Goal: Task Accomplishment & Management: Manage account settings

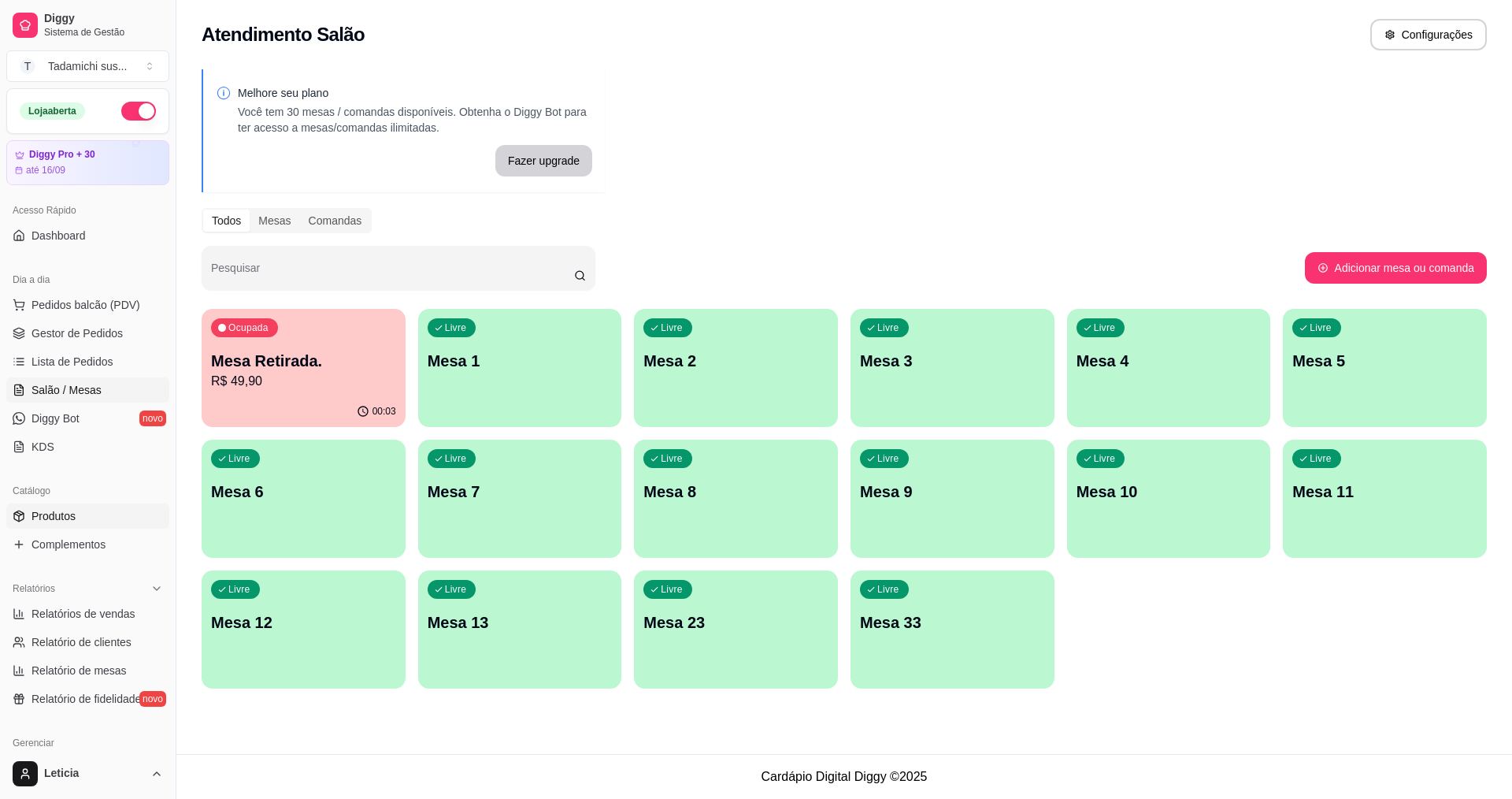
click at [93, 517] on link "Produtos" at bounding box center [88, 516] width 163 height 26
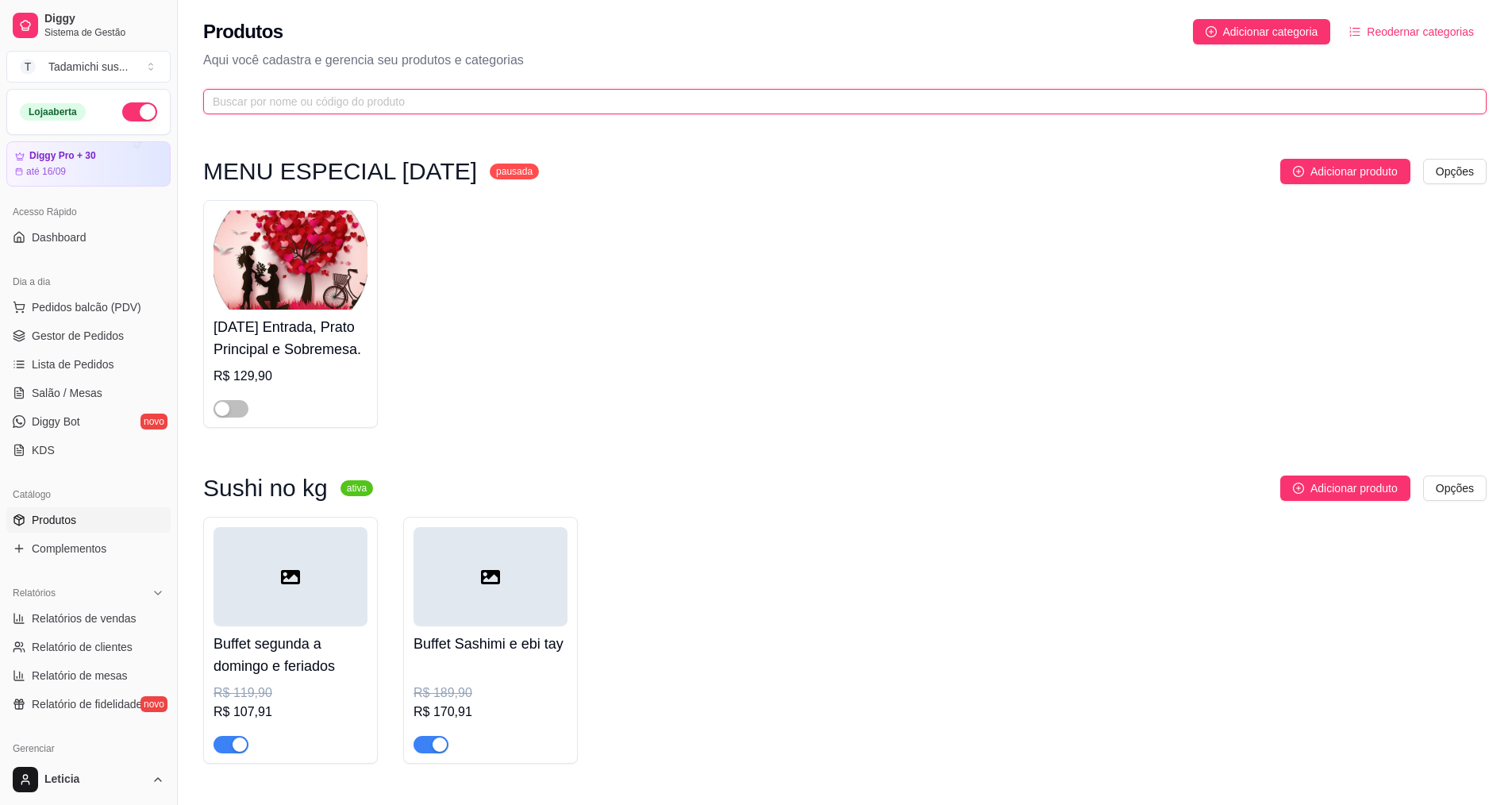
click at [429, 103] on input "text" at bounding box center [839, 101] width 1252 height 17
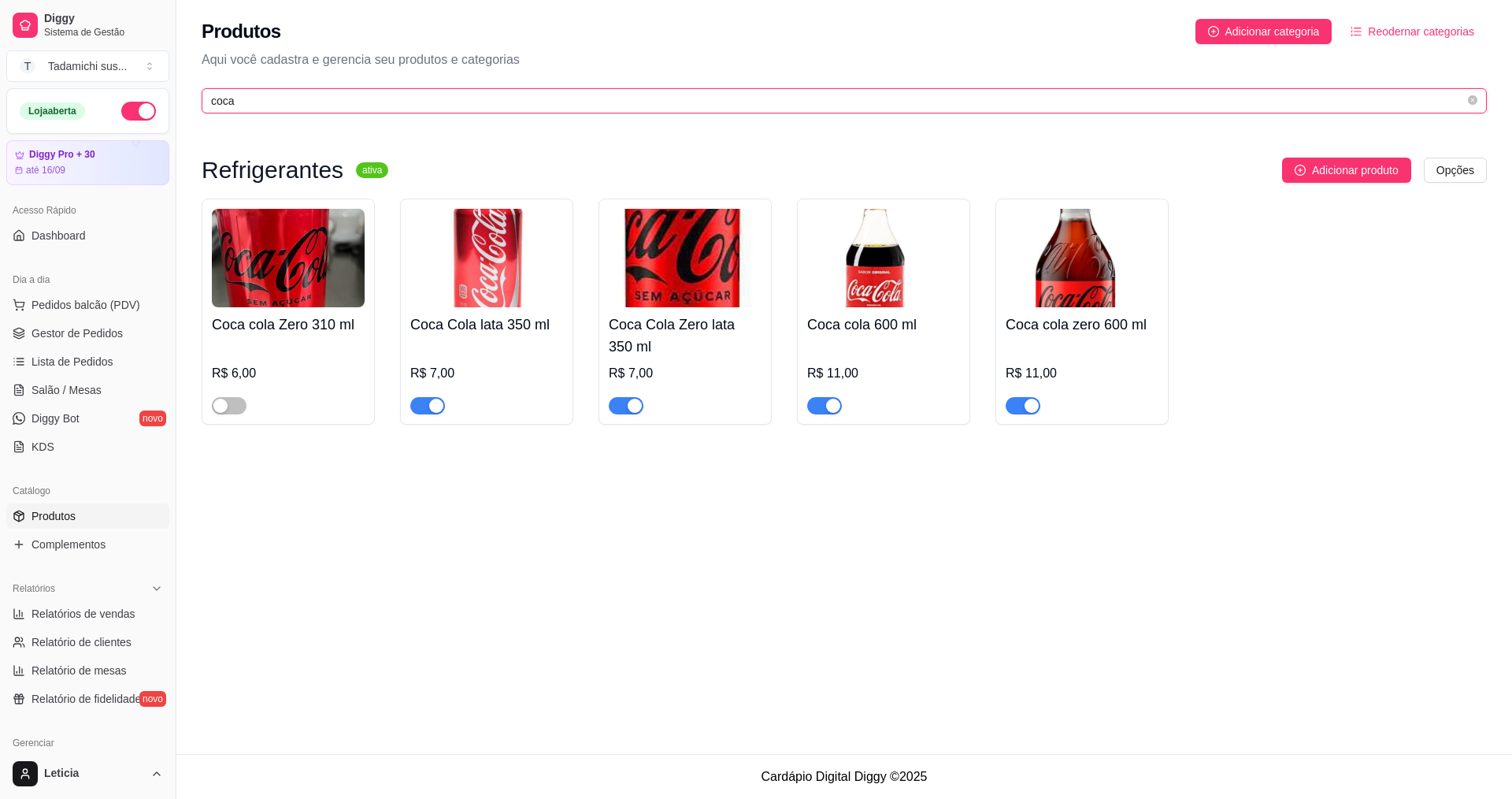
type input "coca"
click at [419, 399] on span "button" at bounding box center [428, 406] width 35 height 17
click at [425, 405] on div "button" at bounding box center [419, 405] width 14 height 14
click at [837, 402] on div "button" at bounding box center [833, 405] width 14 height 14
drag, startPoint x: 434, startPoint y: 406, endPoint x: 452, endPoint y: 418, distance: 21.6
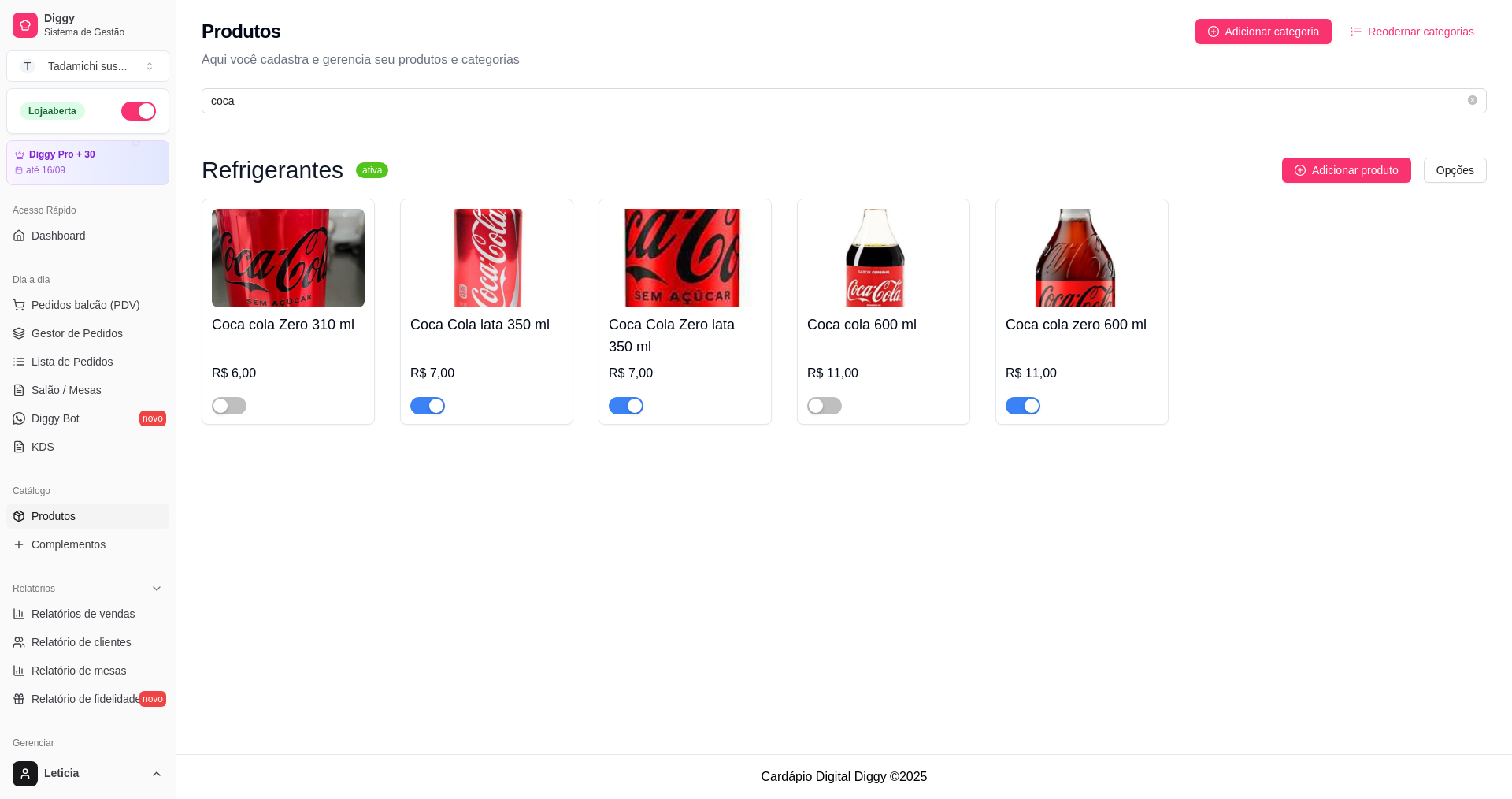
click at [434, 406] on div "button" at bounding box center [436, 405] width 14 height 14
click at [101, 380] on link "Salão / Mesas" at bounding box center [88, 390] width 163 height 26
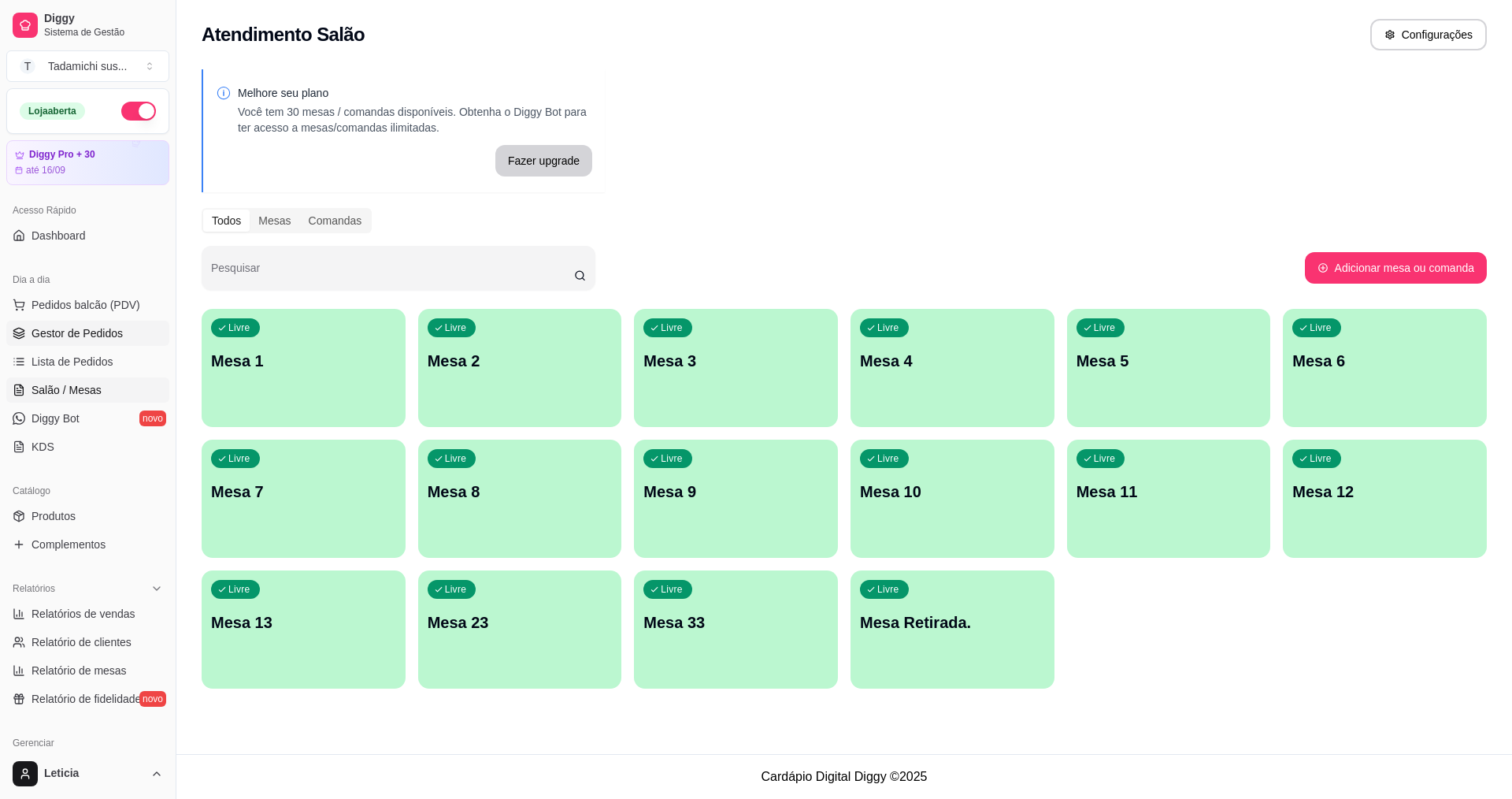
click at [101, 334] on span "Gestor de Pedidos" at bounding box center [77, 332] width 91 height 16
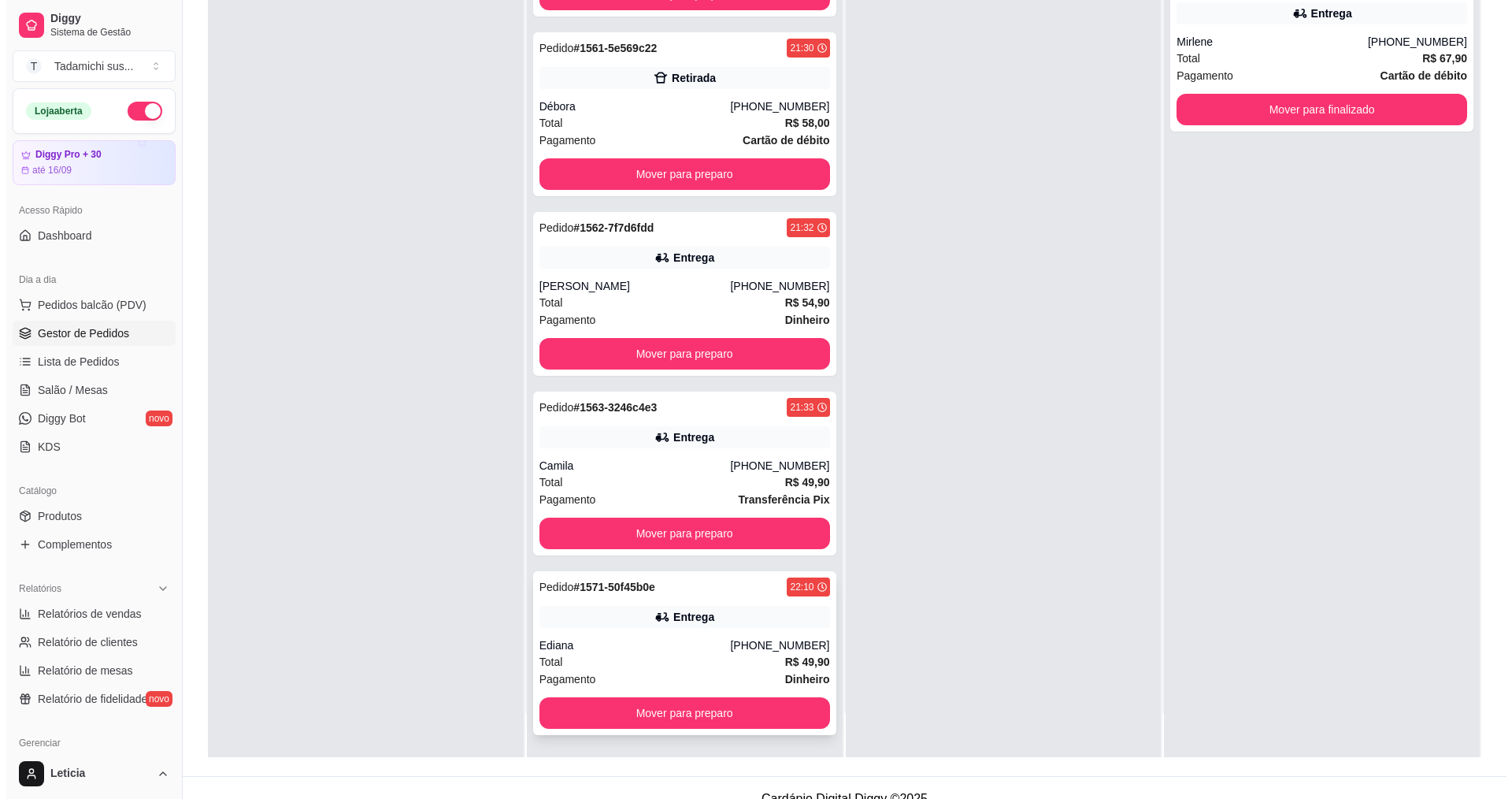
scroll to position [240, 0]
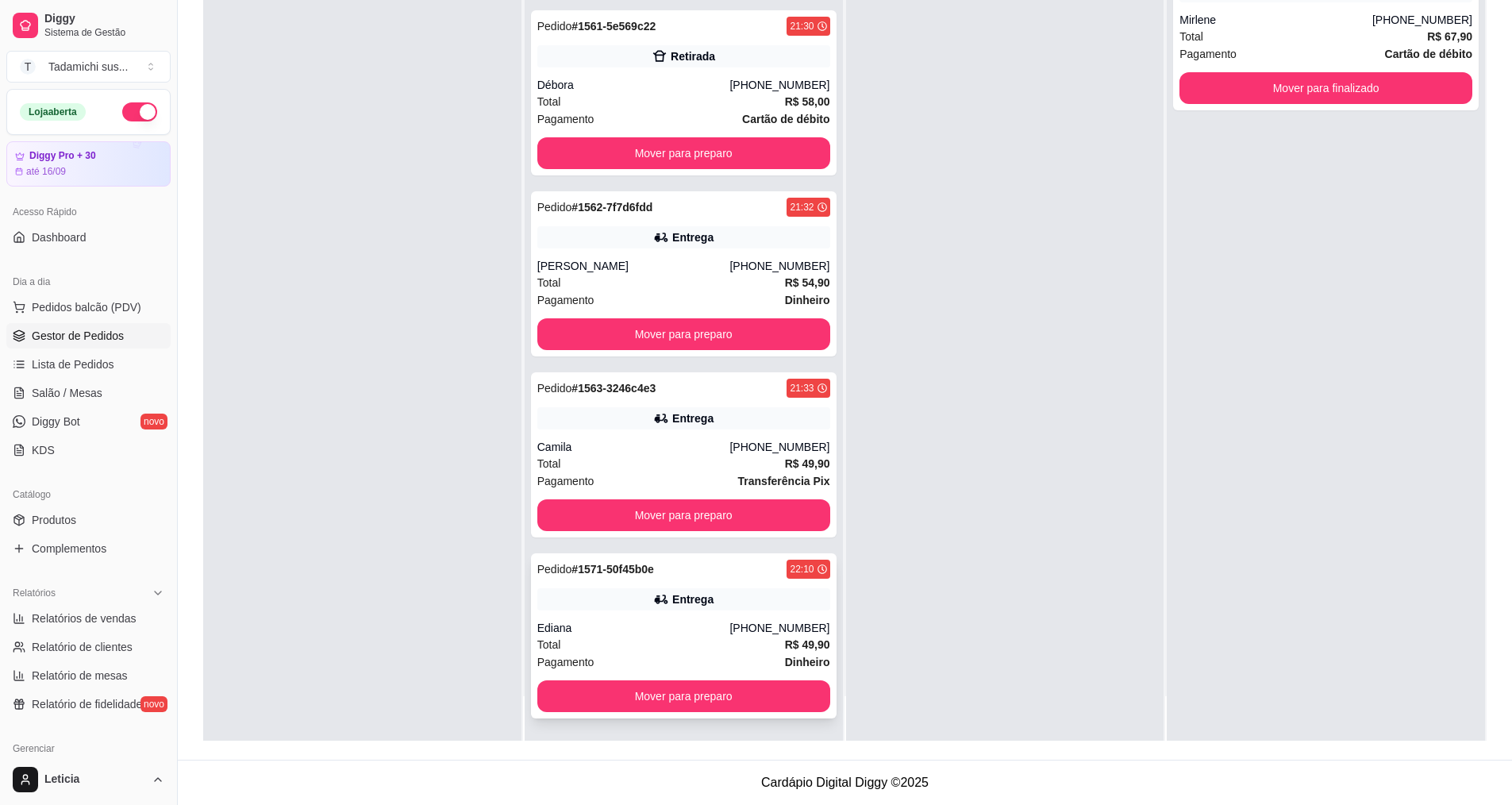
click at [695, 643] on div "Total R$ 49,90" at bounding box center [683, 644] width 293 height 17
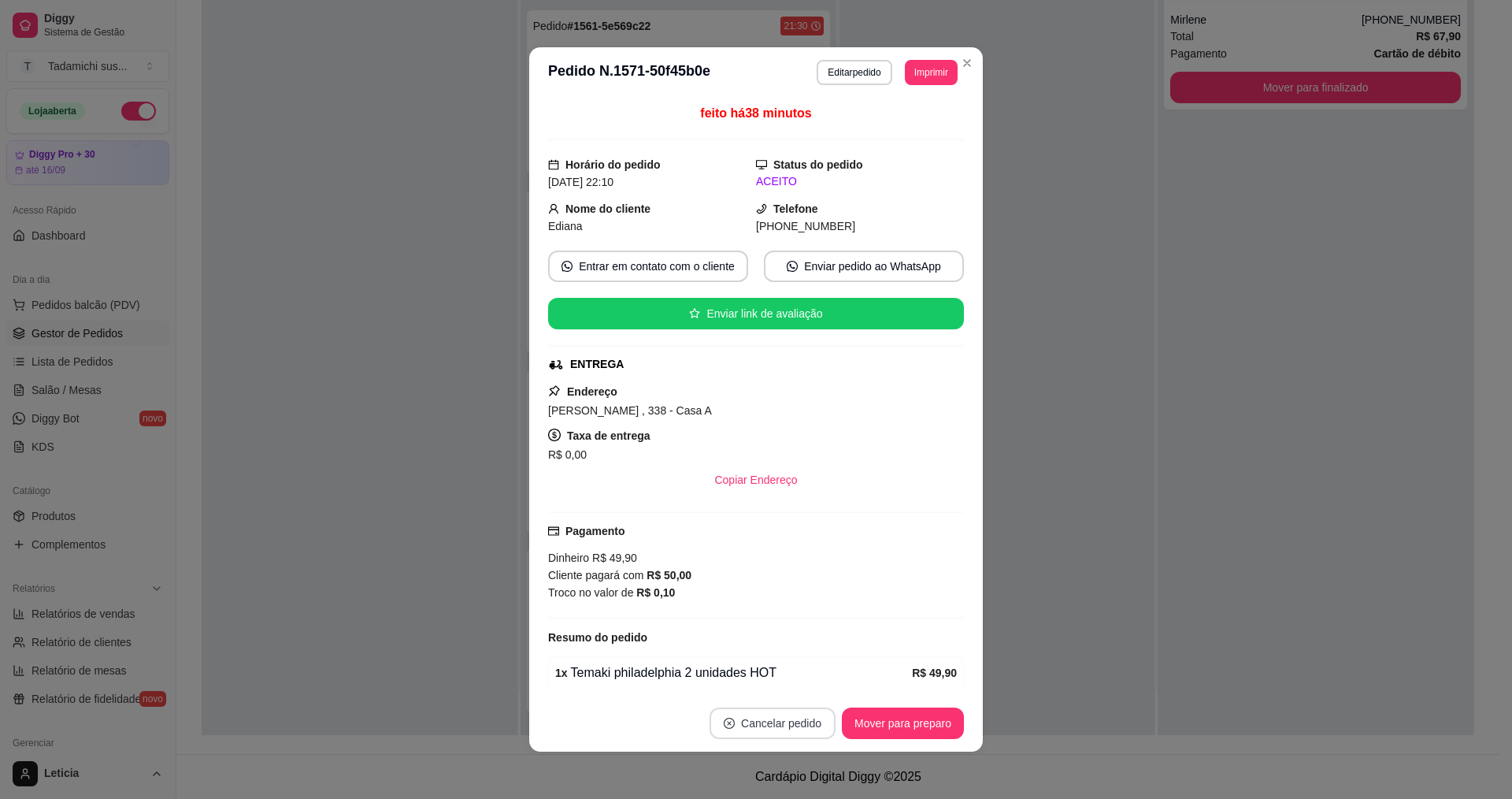
click at [761, 722] on button "Cancelar pedido" at bounding box center [772, 723] width 126 height 31
click at [788, 681] on button "Sim" at bounding box center [810, 684] width 63 height 31
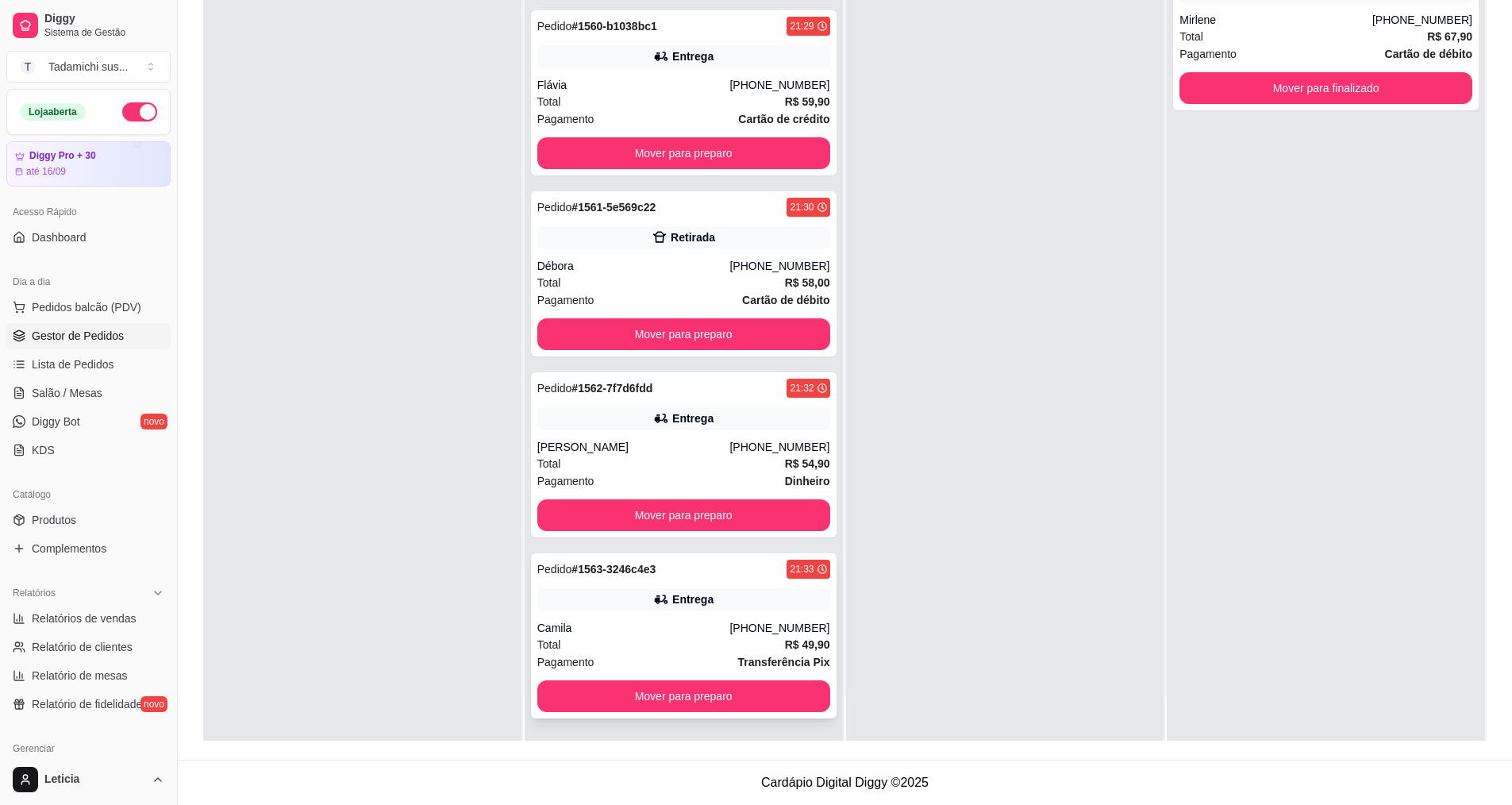
click at [703, 626] on div "Camila" at bounding box center [633, 628] width 193 height 16
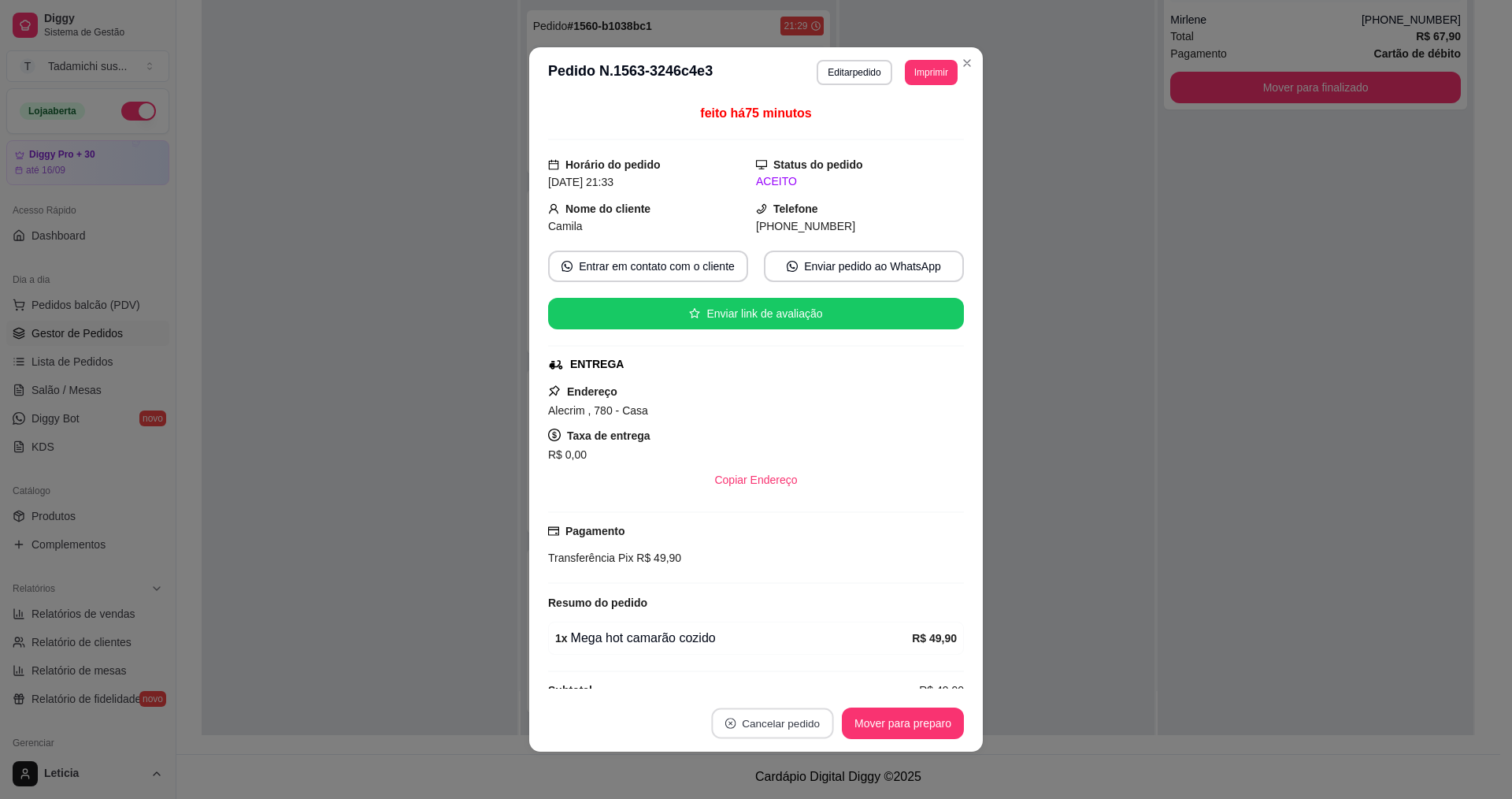
click at [747, 719] on button "Cancelar pedido" at bounding box center [772, 723] width 122 height 30
click at [812, 675] on button "Sim" at bounding box center [810, 684] width 62 height 30
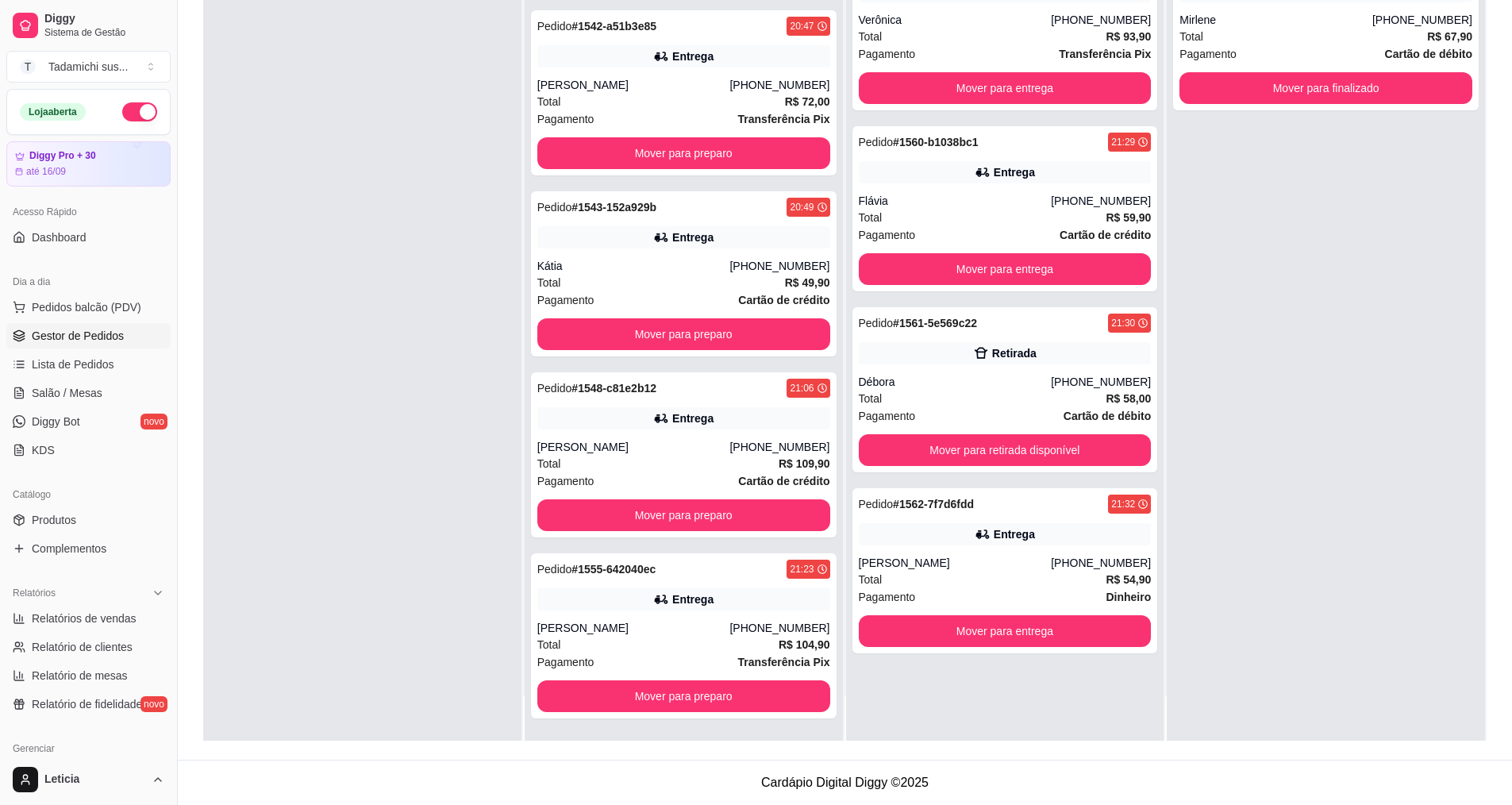
scroll to position [4097, 0]
click at [620, 331] on button "Mover para preparo" at bounding box center [683, 334] width 293 height 32
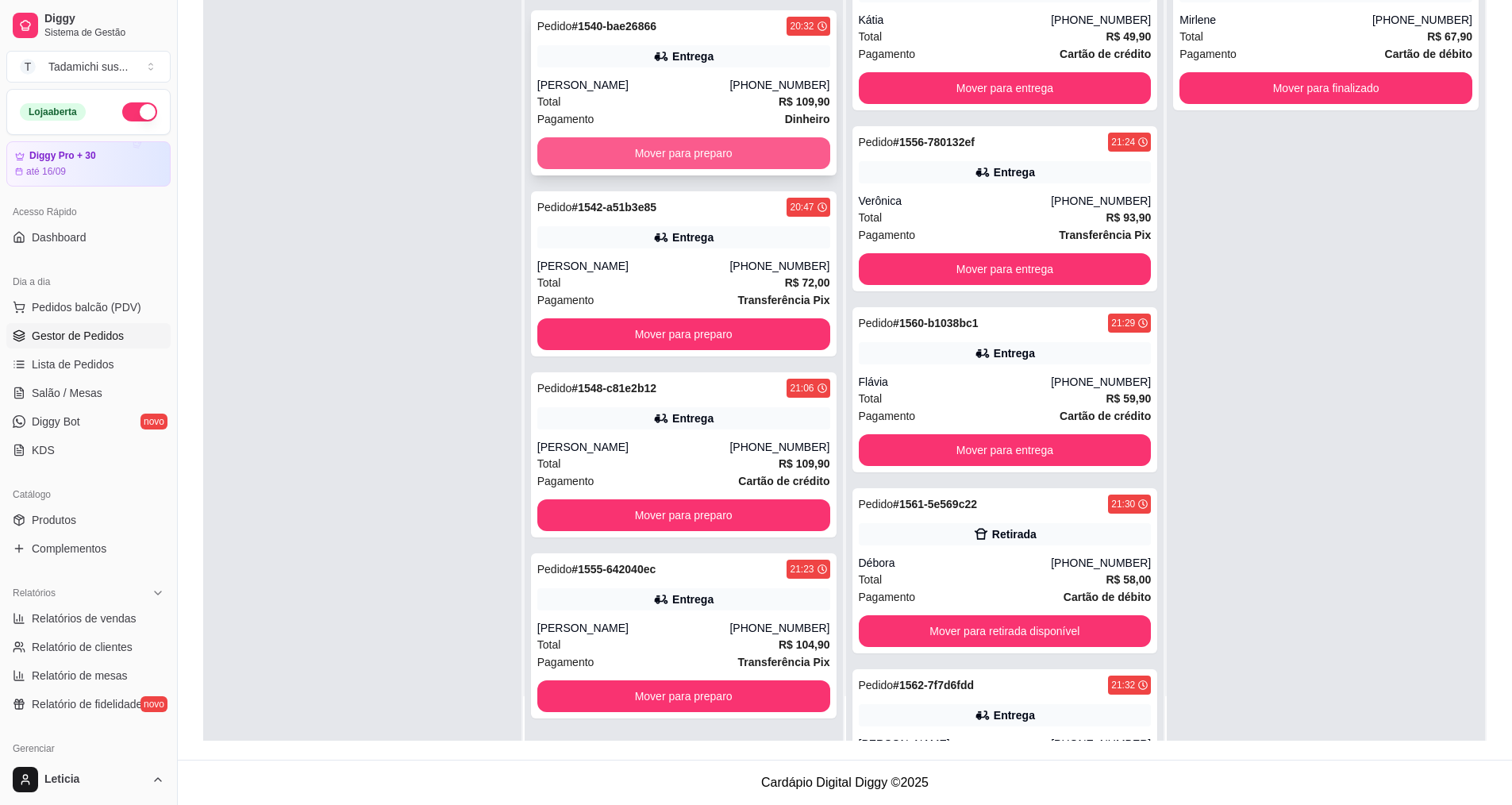
click at [623, 141] on button "Mover para preparo" at bounding box center [683, 153] width 293 height 32
click at [625, 149] on button "Mover para preparo" at bounding box center [683, 153] width 293 height 32
click at [625, 149] on button "Mover para preparo" at bounding box center [683, 153] width 284 height 31
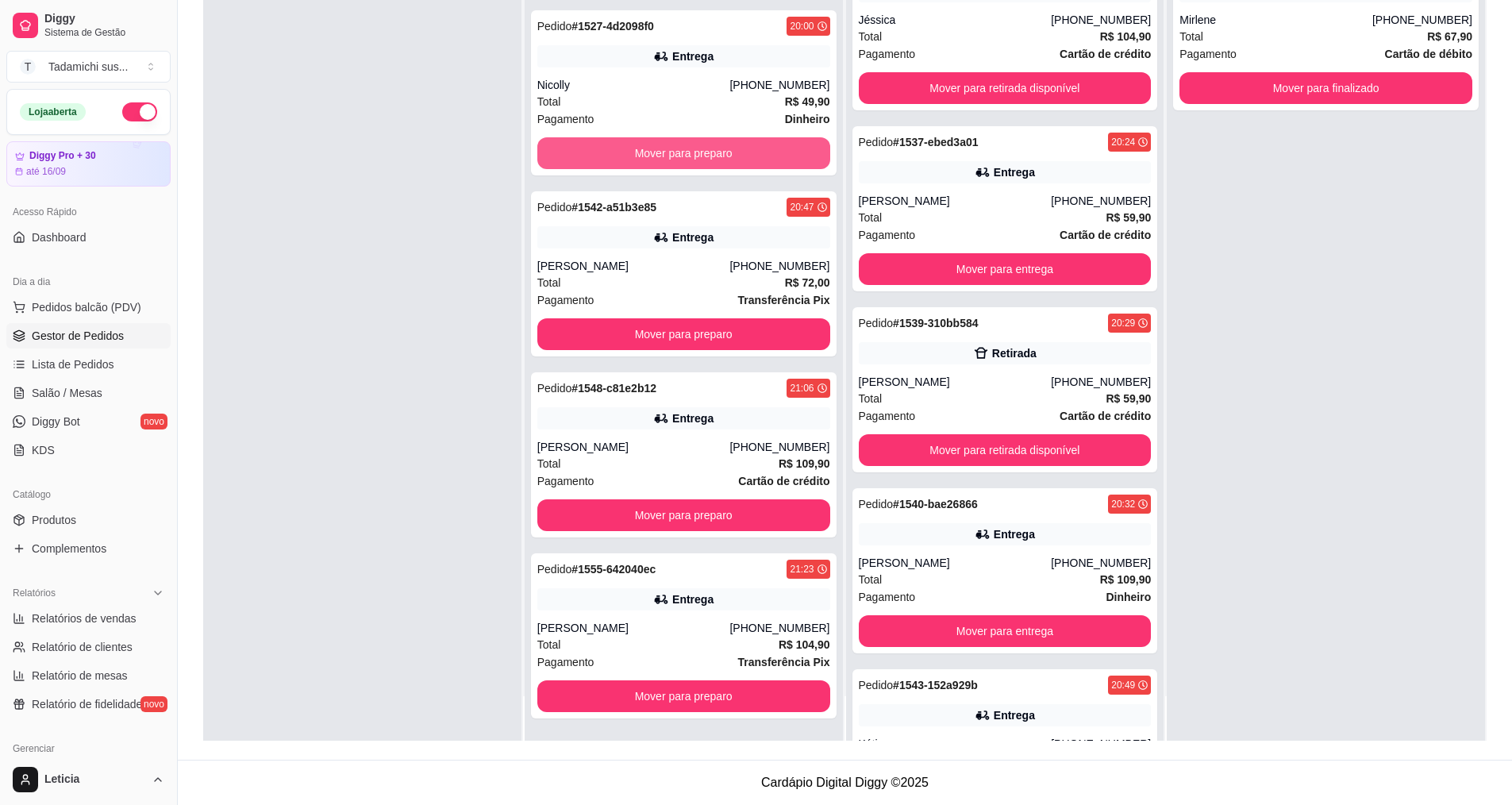
click at [625, 149] on button "Mover para preparo" at bounding box center [683, 153] width 293 height 32
click at [625, 149] on button "Mover para preparo" at bounding box center [683, 153] width 284 height 31
click at [625, 149] on button "Mover para preparo" at bounding box center [683, 153] width 293 height 32
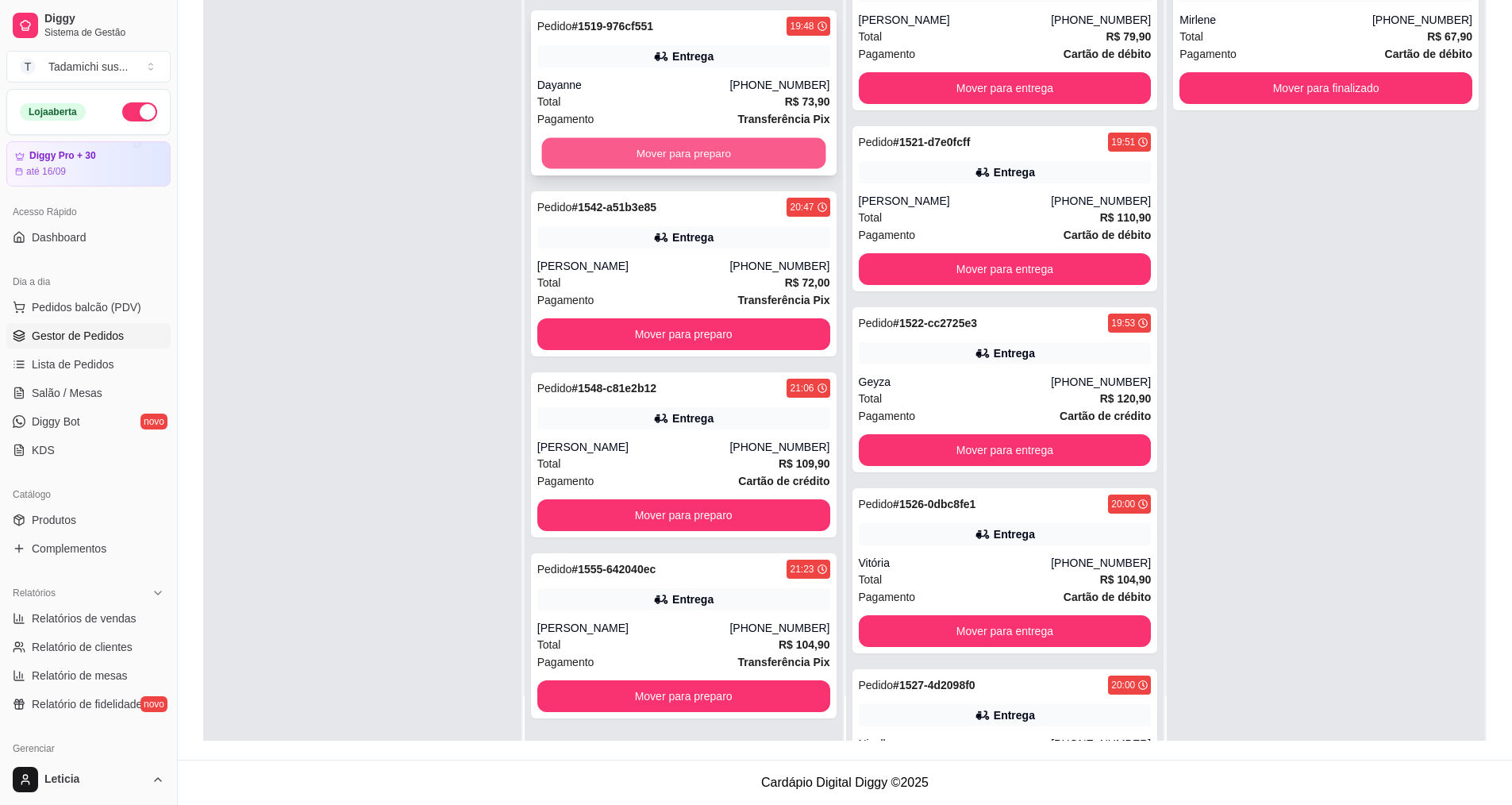
click at [625, 148] on button "Mover para preparo" at bounding box center [683, 153] width 284 height 31
click at [625, 148] on button "Mover para preparo" at bounding box center [683, 153] width 293 height 32
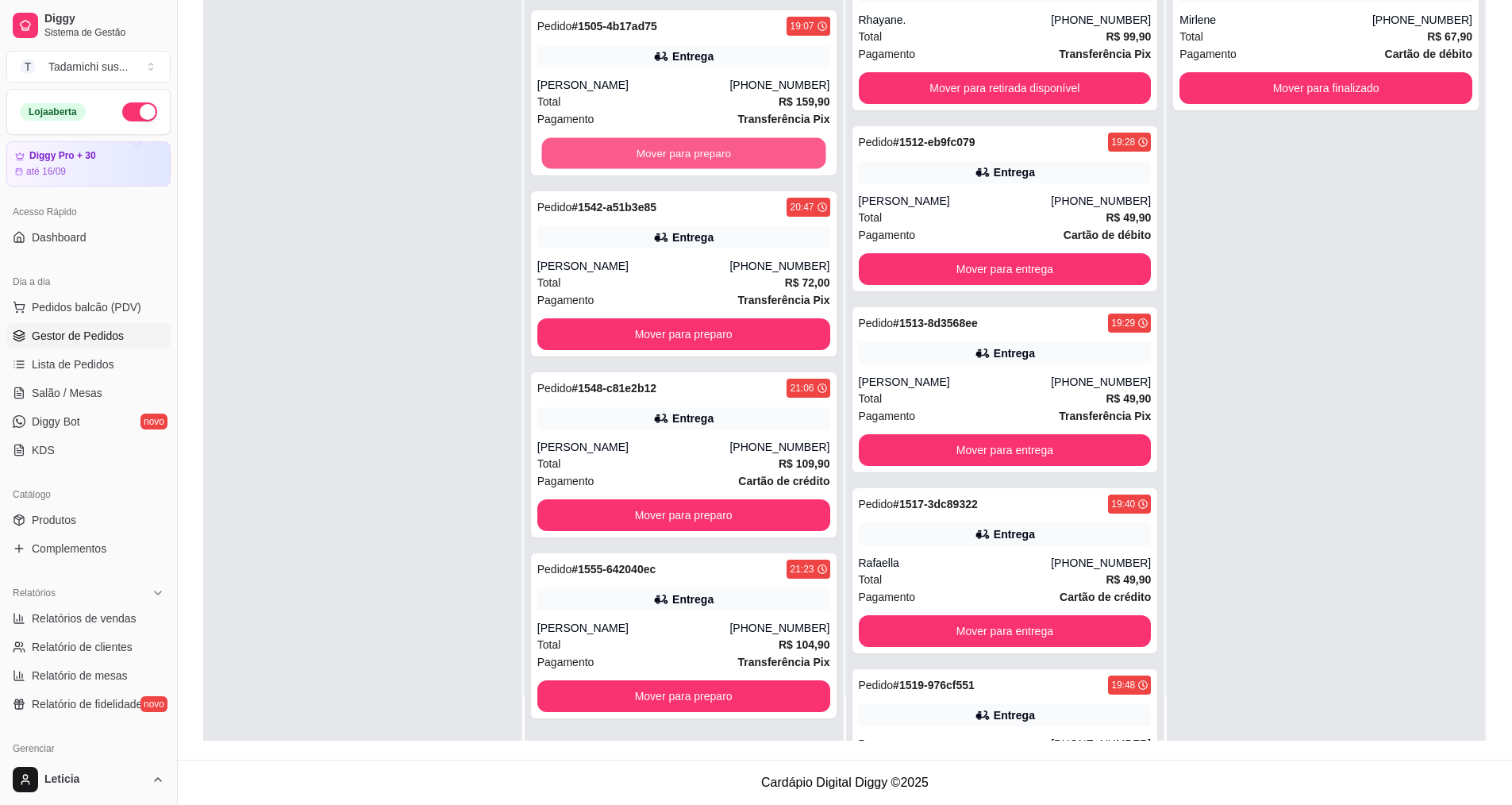
click at [625, 148] on button "Mover para preparo" at bounding box center [683, 153] width 284 height 31
click at [625, 148] on button "Mover para preparo" at bounding box center [683, 153] width 293 height 32
click at [625, 148] on button "Mover para preparo" at bounding box center [683, 153] width 284 height 31
click at [625, 148] on button "Mover para preparo" at bounding box center [683, 153] width 293 height 32
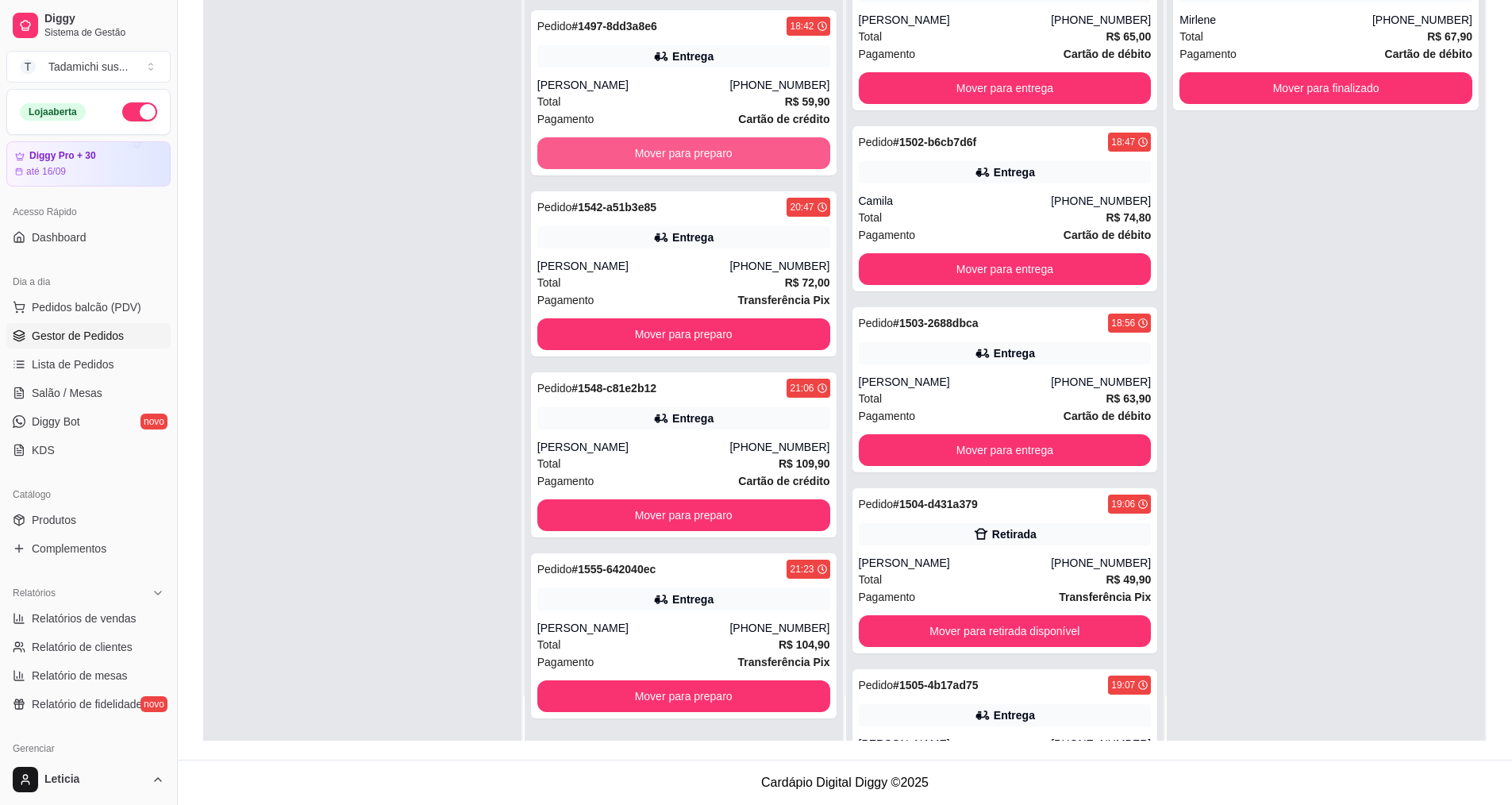
click at [625, 148] on button "Mover para preparo" at bounding box center [683, 153] width 293 height 32
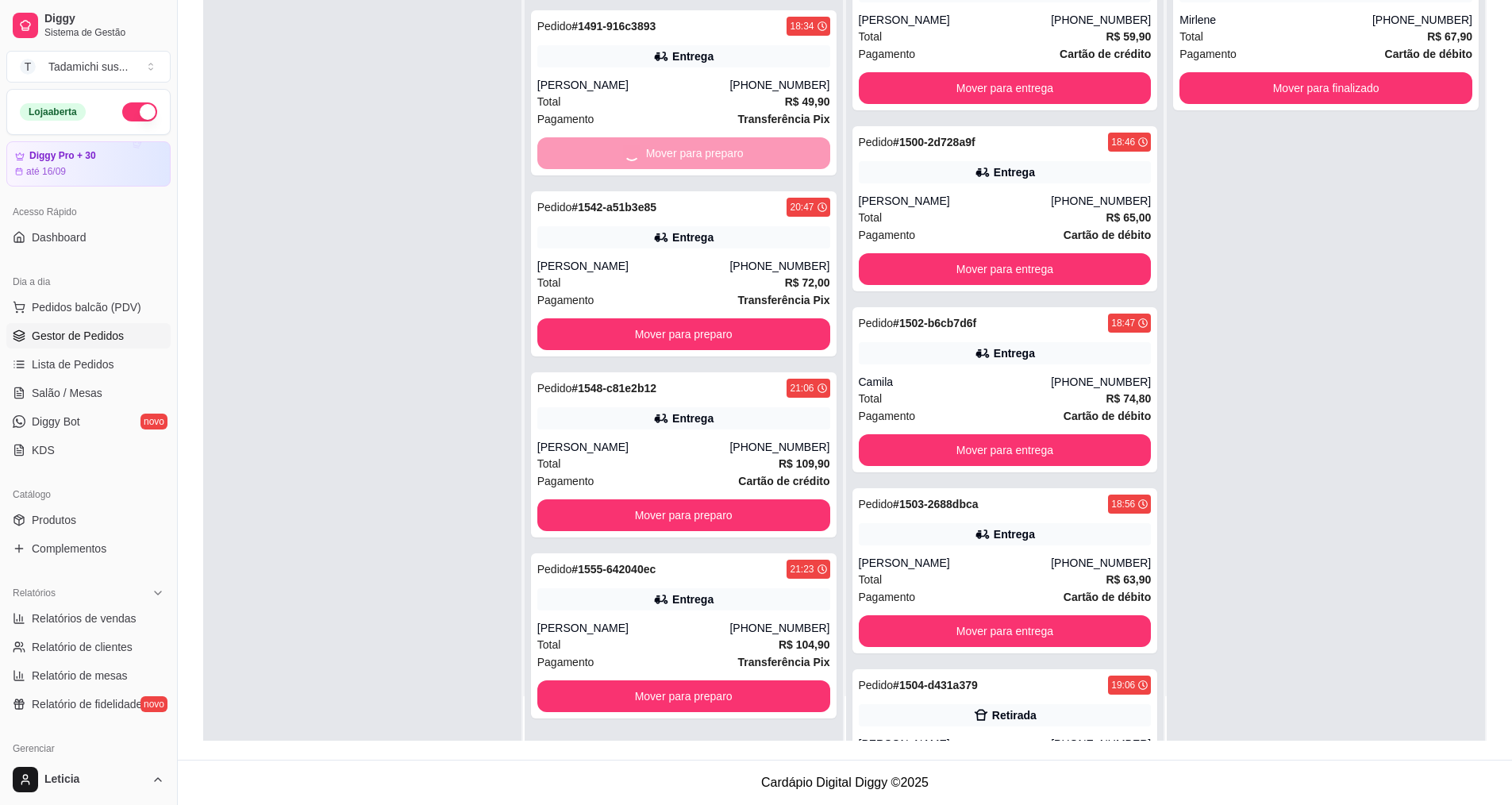
scroll to position [116, 0]
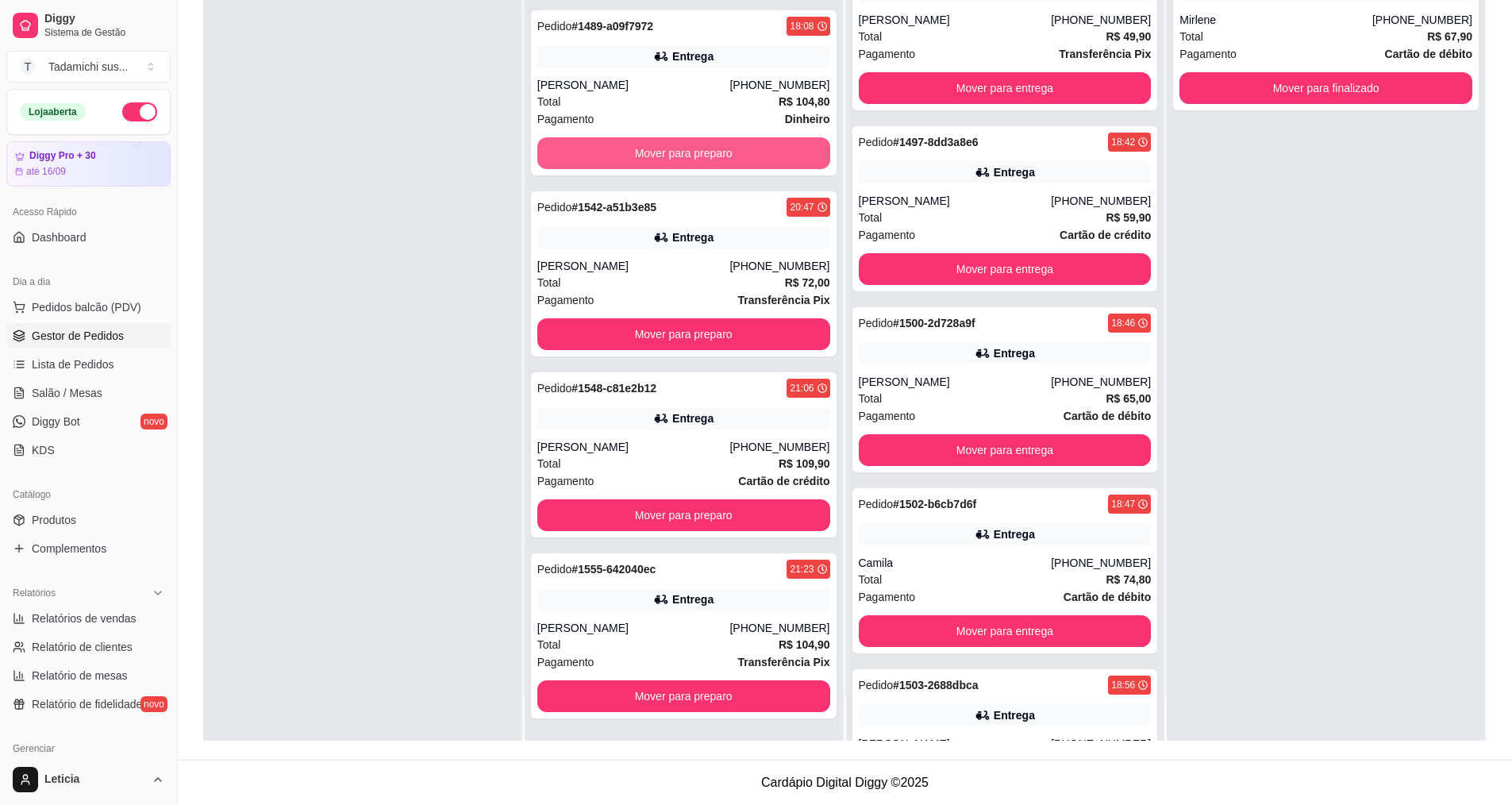
click at [625, 148] on button "Mover para preparo" at bounding box center [683, 153] width 293 height 32
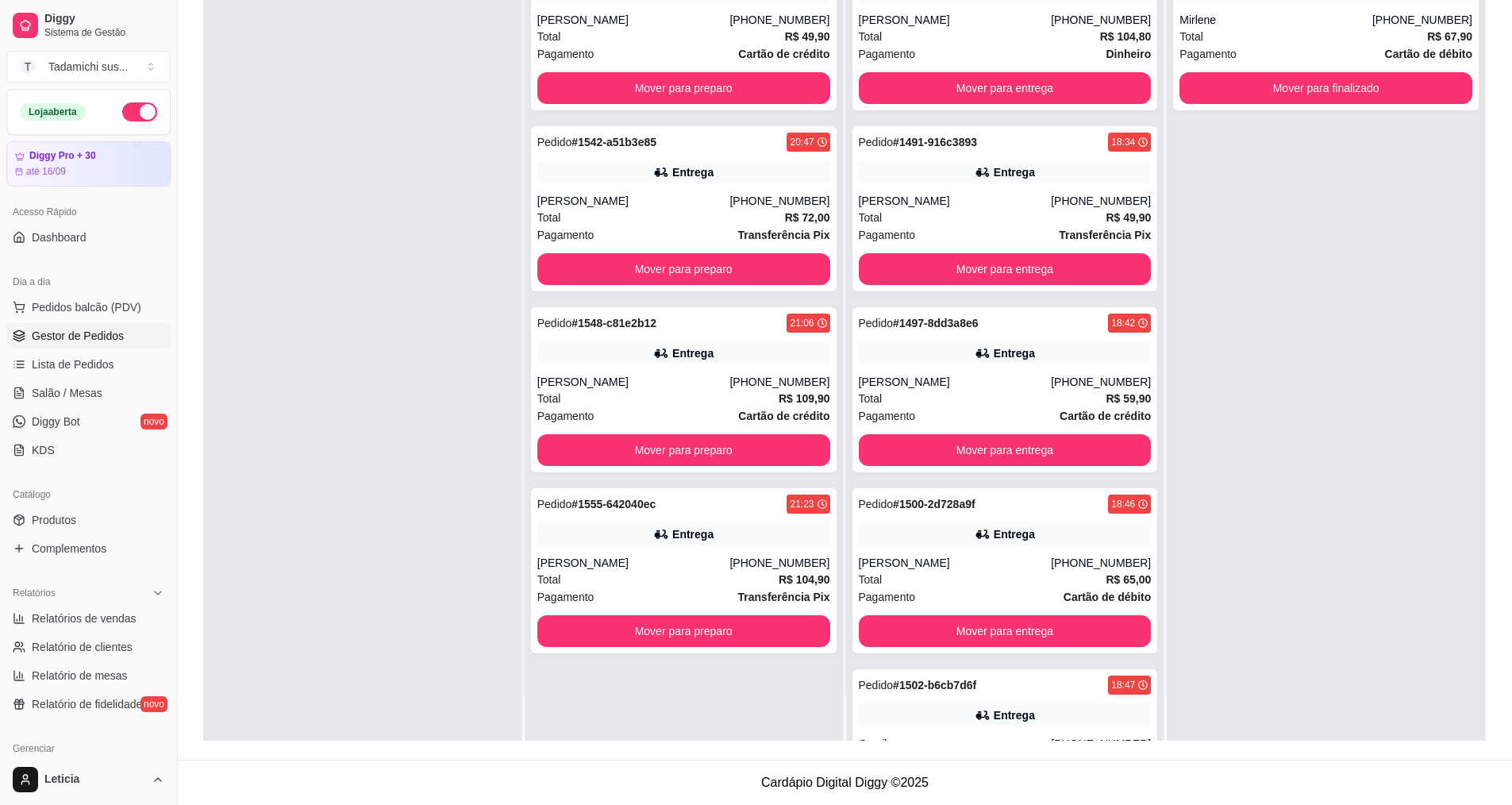
scroll to position [0, 0]
click at [625, 148] on strong "# 1542-a51b3e85" at bounding box center [613, 142] width 85 height 12
click at [588, 90] on button "Mover para preparo" at bounding box center [683, 88] width 293 height 32
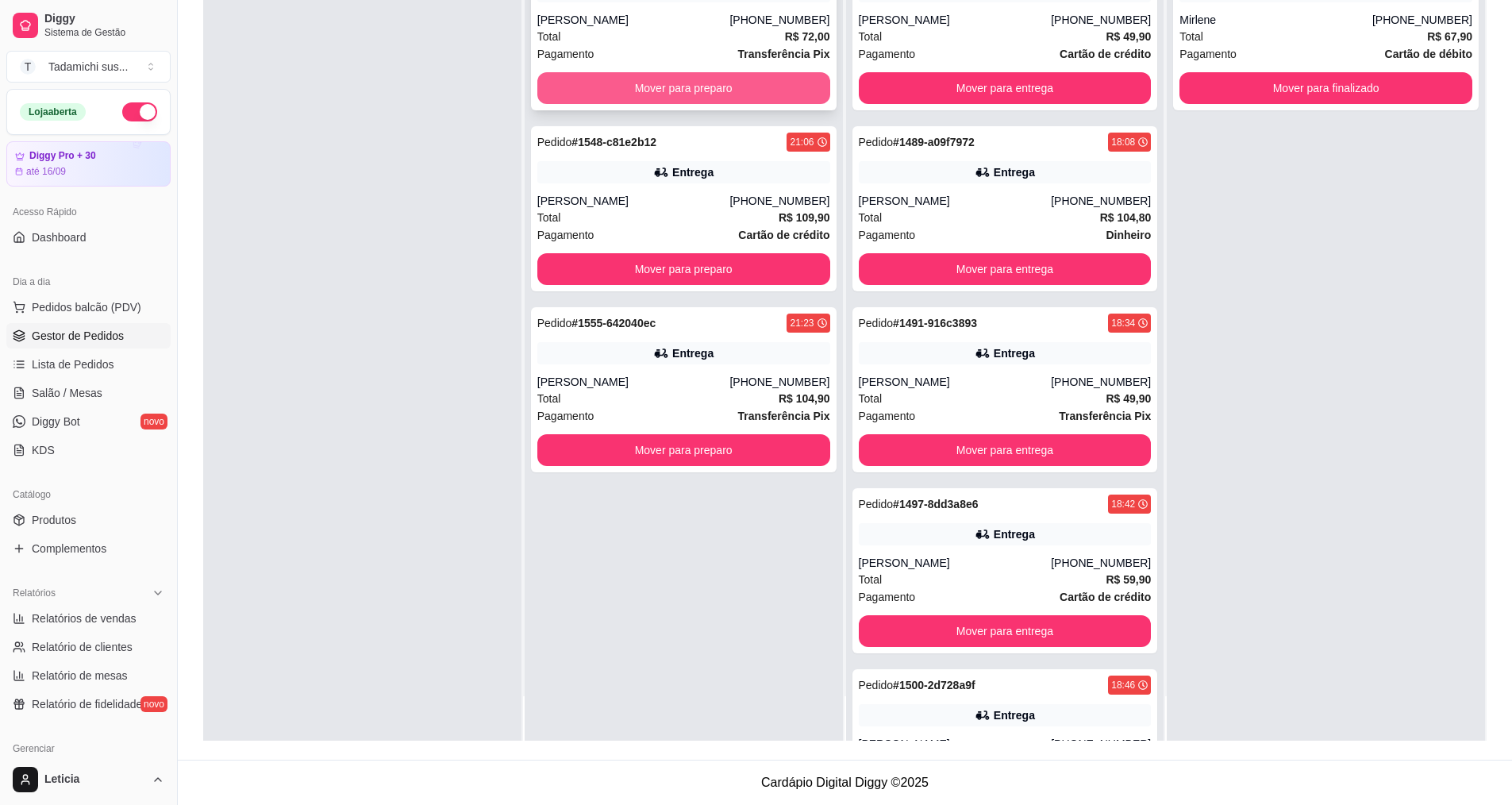
click at [610, 95] on button "Mover para preparo" at bounding box center [683, 88] width 293 height 32
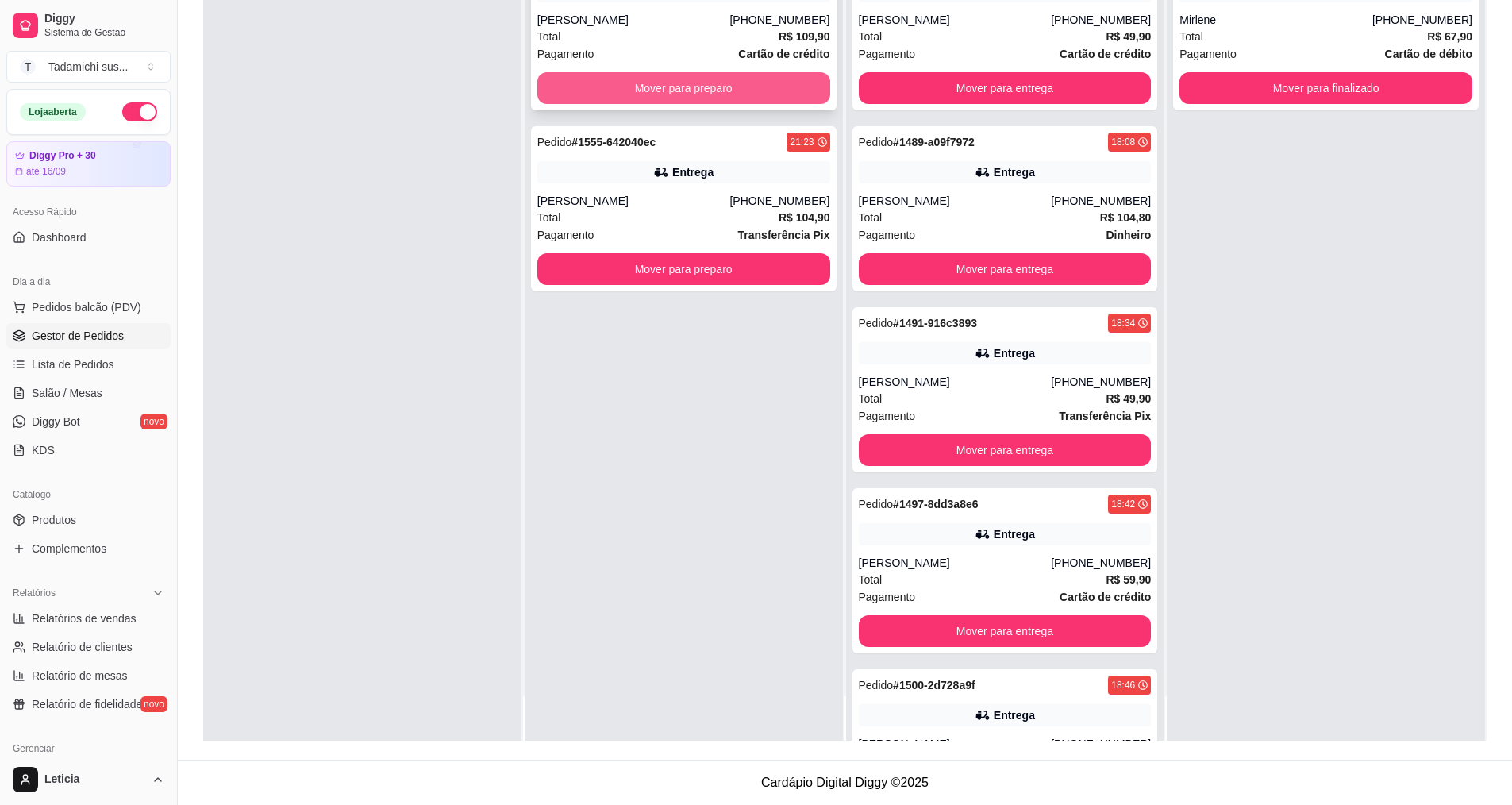
click at [608, 87] on button "Mover para preparo" at bounding box center [683, 88] width 293 height 32
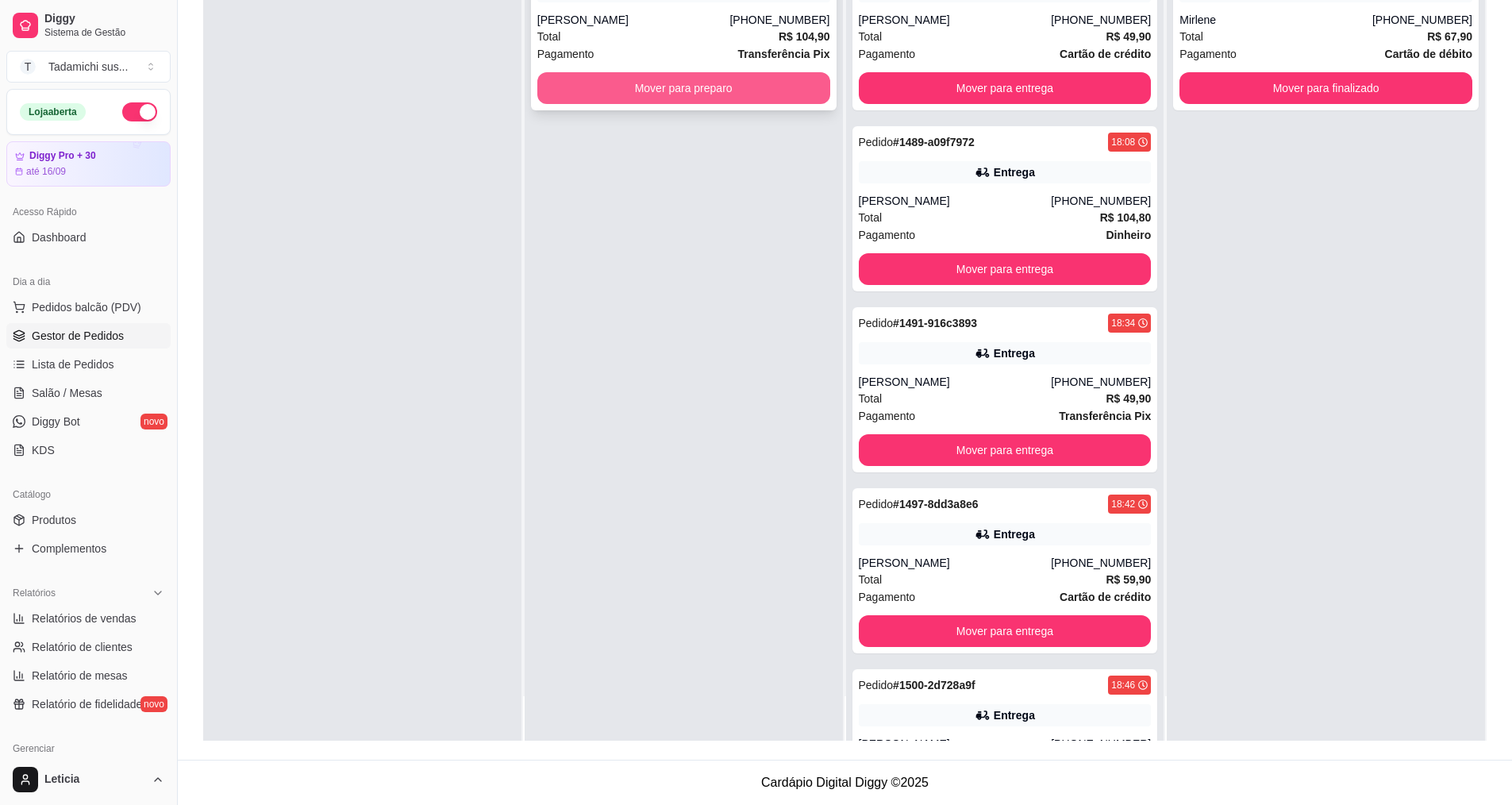
click at [624, 77] on button "Mover para preparo" at bounding box center [683, 88] width 293 height 32
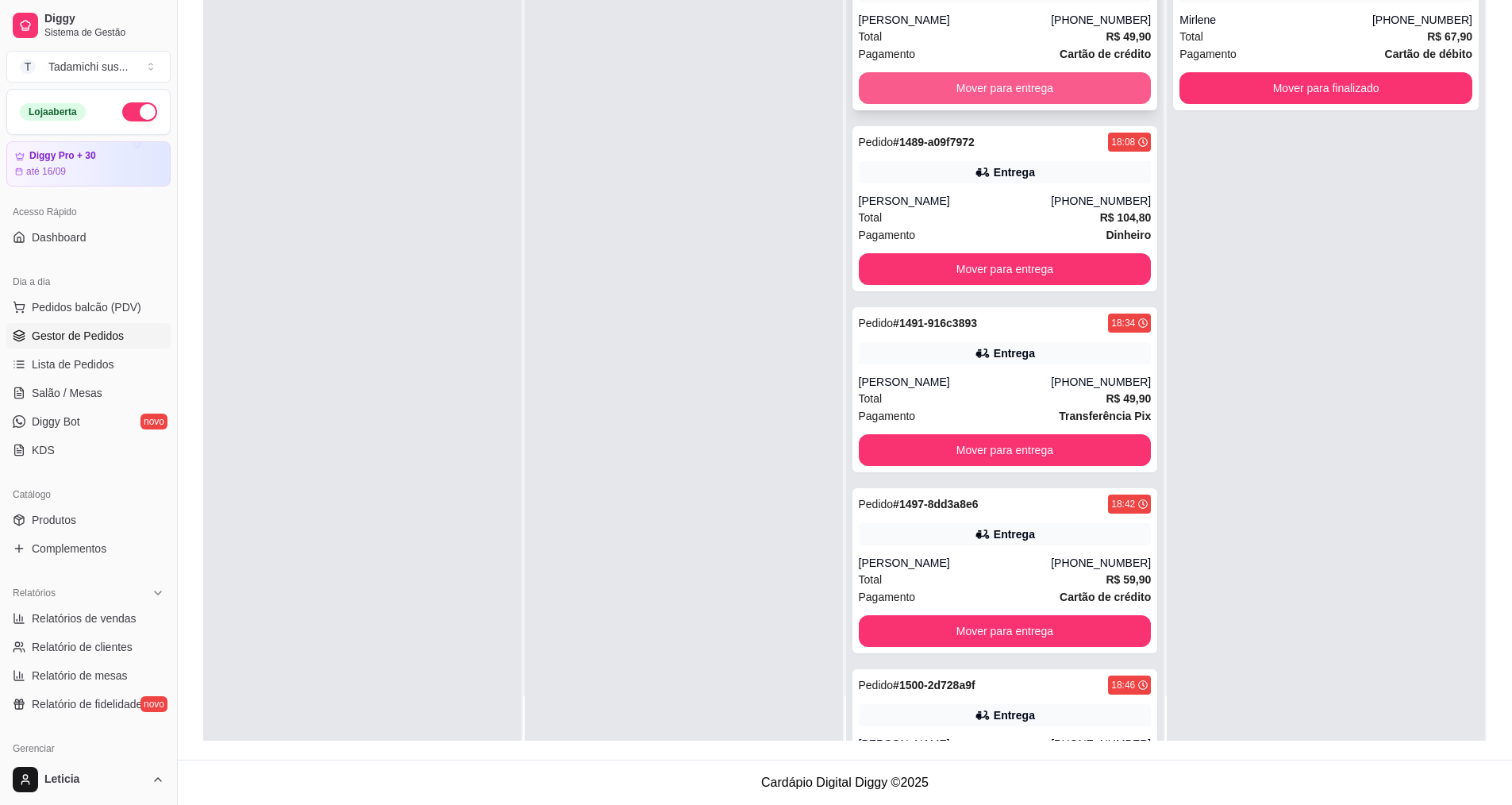
click at [933, 88] on button "Mover para entrega" at bounding box center [1005, 88] width 293 height 32
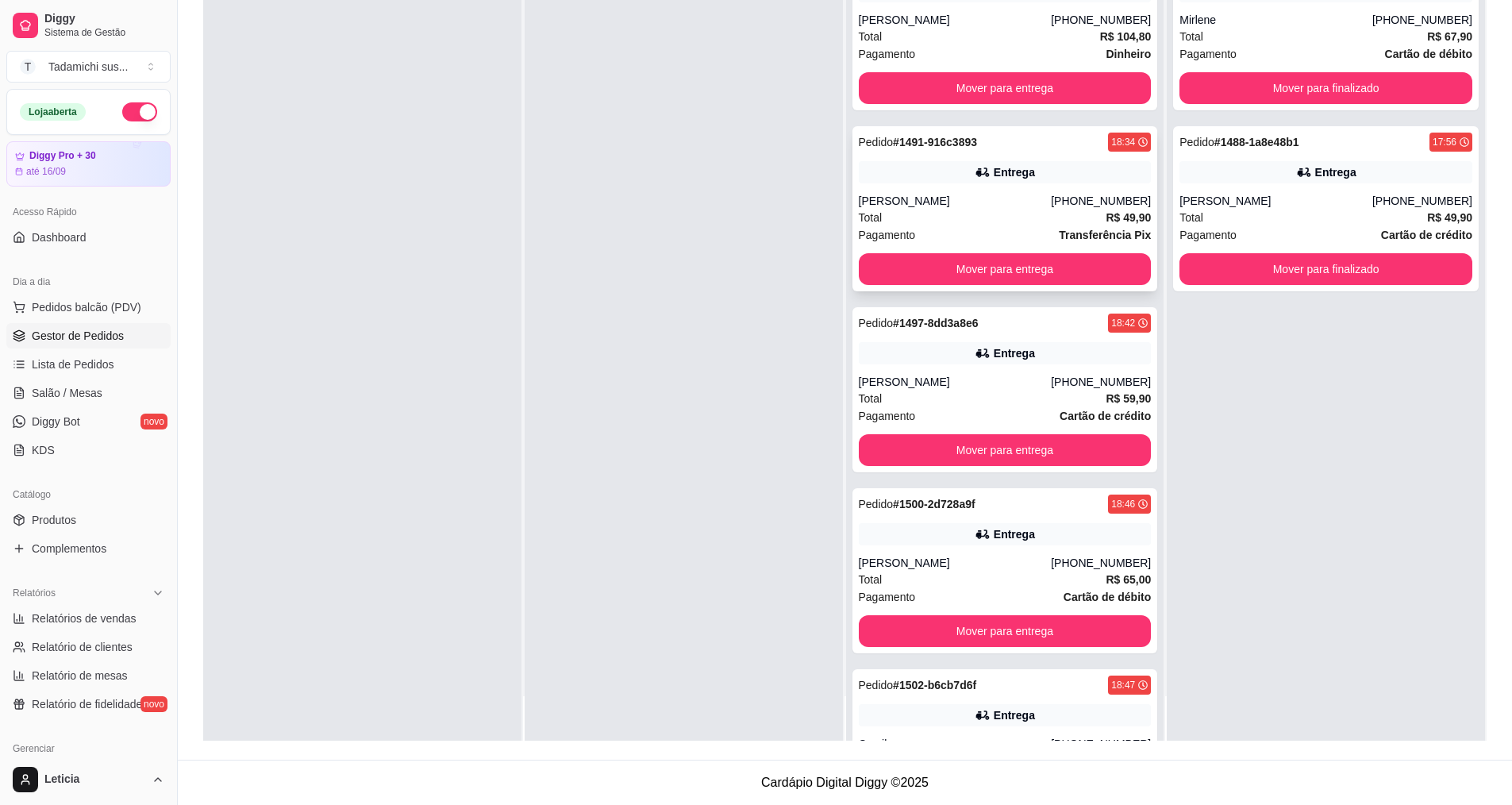
click at [920, 251] on div "Pedido # 1491-916c3893 18:34 Entrega [PERSON_NAME] [PHONE_NUMBER] Total R$ 49,9…" at bounding box center [1005, 208] width 306 height 165
click at [967, 87] on button "Mover para entrega" at bounding box center [1005, 88] width 293 height 32
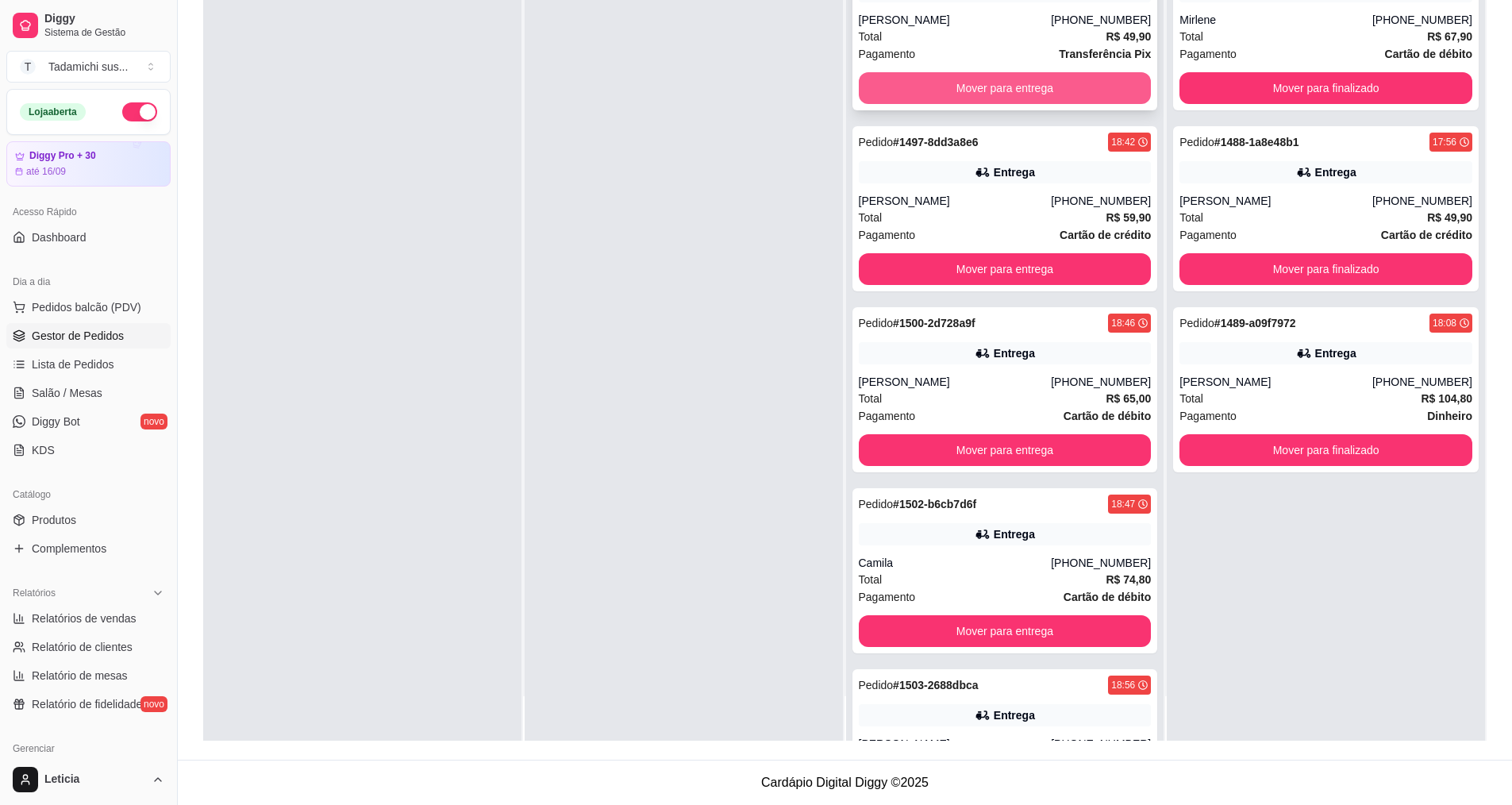
click at [962, 86] on button "Mover para entrega" at bounding box center [1005, 88] width 293 height 32
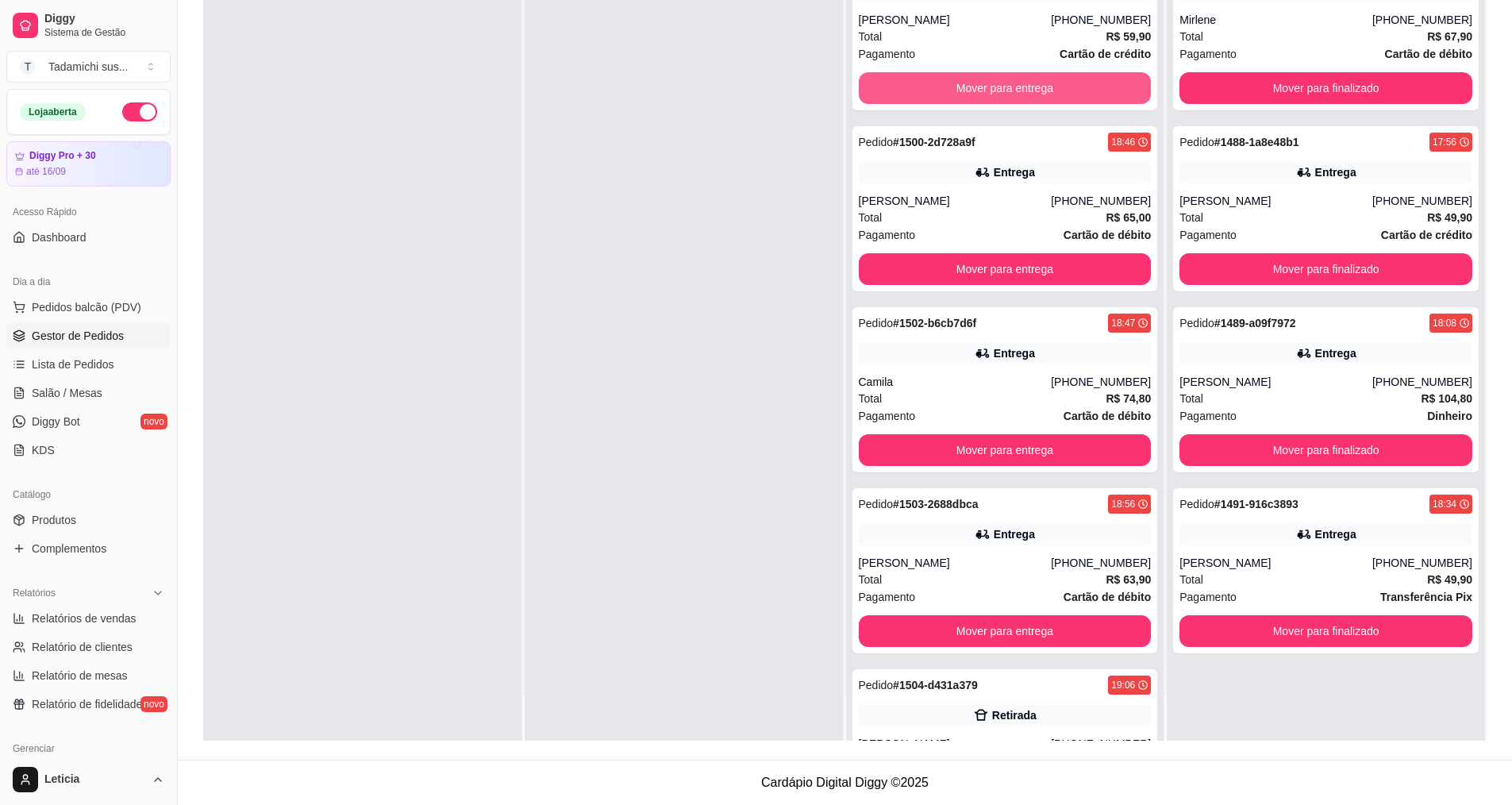
click at [962, 86] on button "Mover para entrega" at bounding box center [1005, 88] width 293 height 32
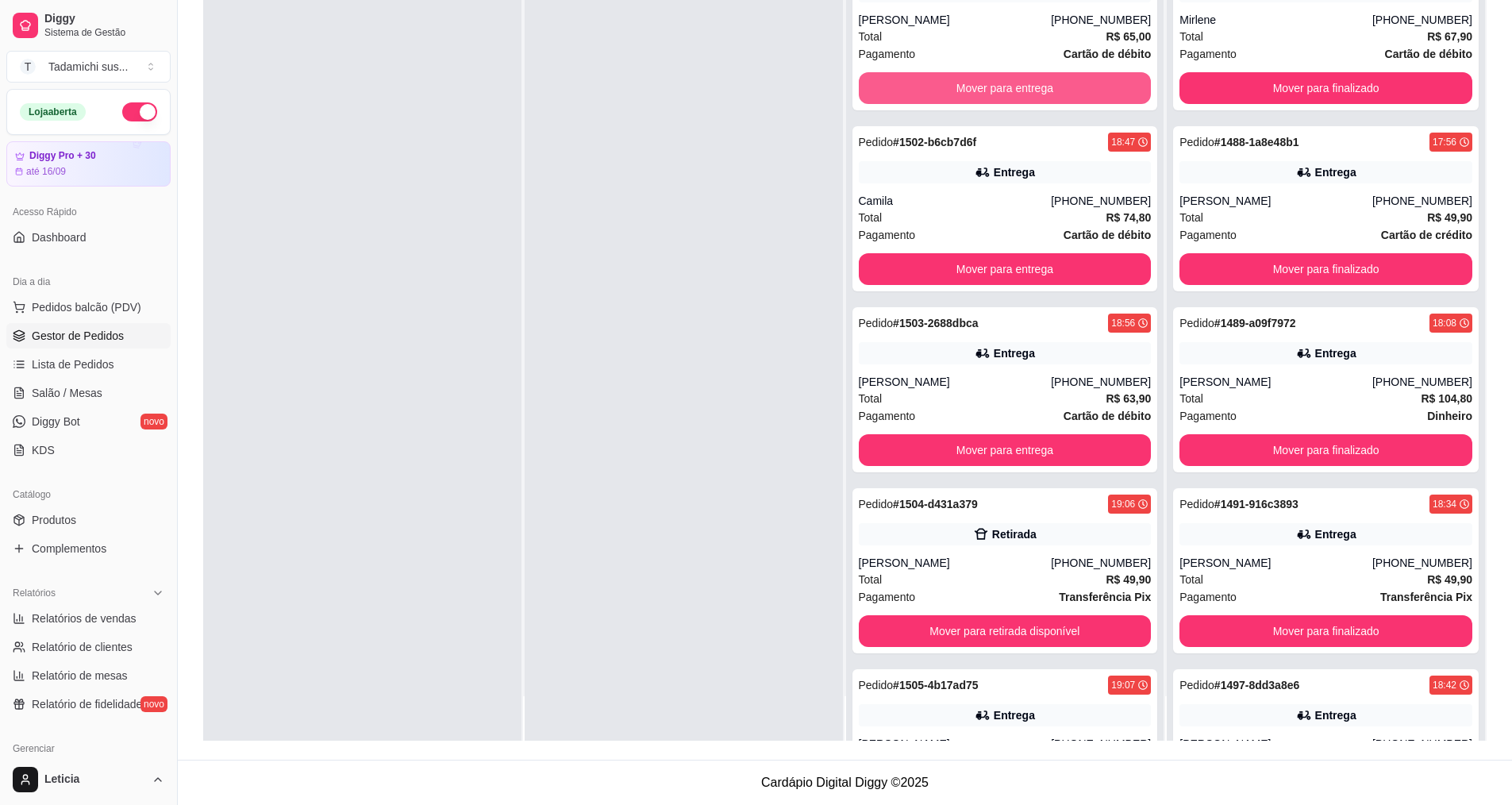
click at [962, 86] on button "Mover para entrega" at bounding box center [1005, 88] width 293 height 32
click at [962, 86] on button "Mover para entrega" at bounding box center [1005, 88] width 284 height 31
click at [962, 86] on button "Mover para retirada disponível" at bounding box center [1005, 88] width 293 height 32
click at [962, 86] on button "Mover para entrega" at bounding box center [1005, 88] width 284 height 31
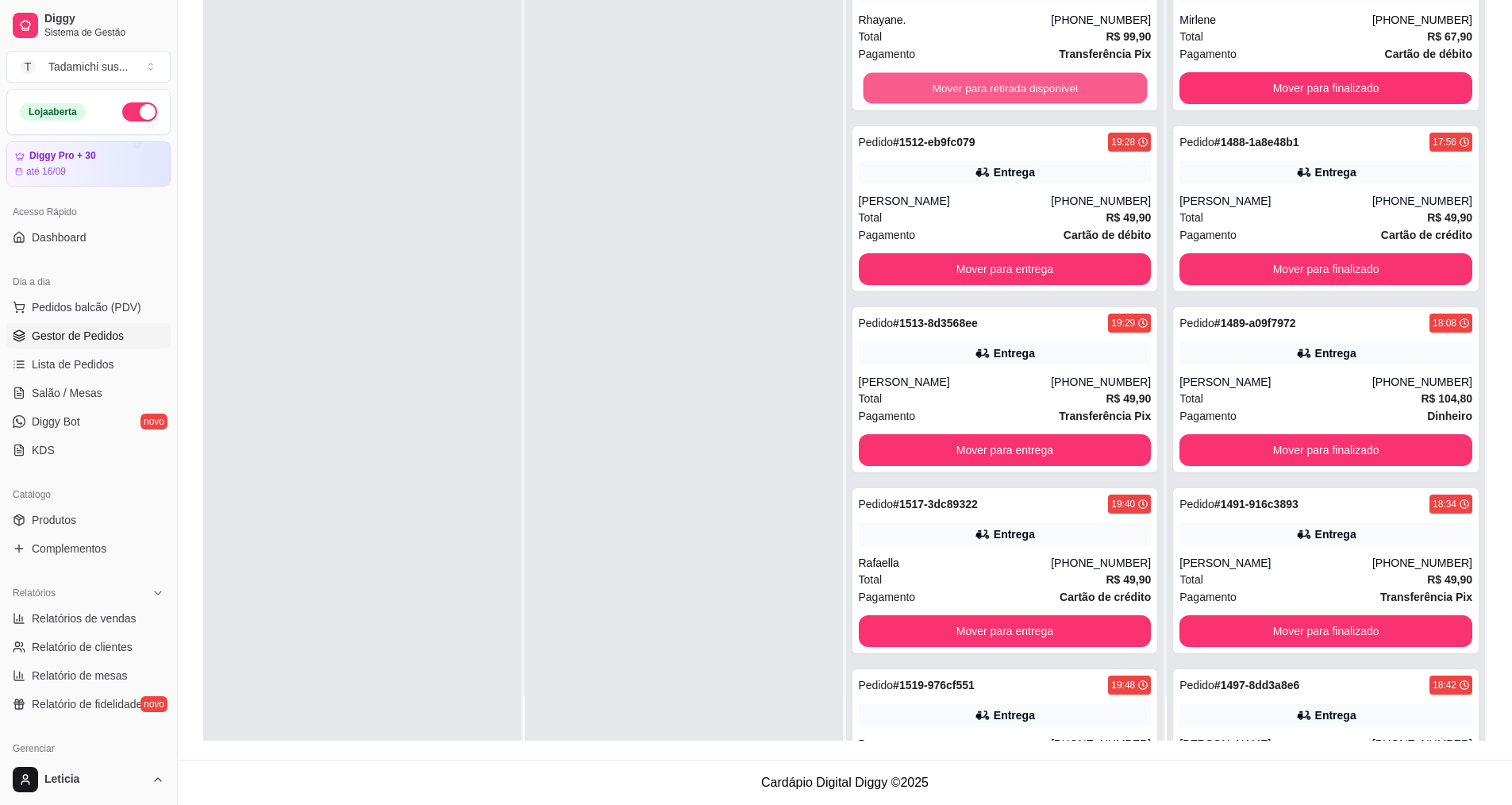
click at [962, 86] on button "Mover para retirada disponível" at bounding box center [1005, 88] width 284 height 31
click at [962, 86] on button "Mover para entrega" at bounding box center [1005, 88] width 293 height 32
click at [962, 86] on button "Mover para entrega" at bounding box center [1005, 88] width 284 height 31
click at [962, 86] on button "Mover para entrega" at bounding box center [1005, 88] width 293 height 32
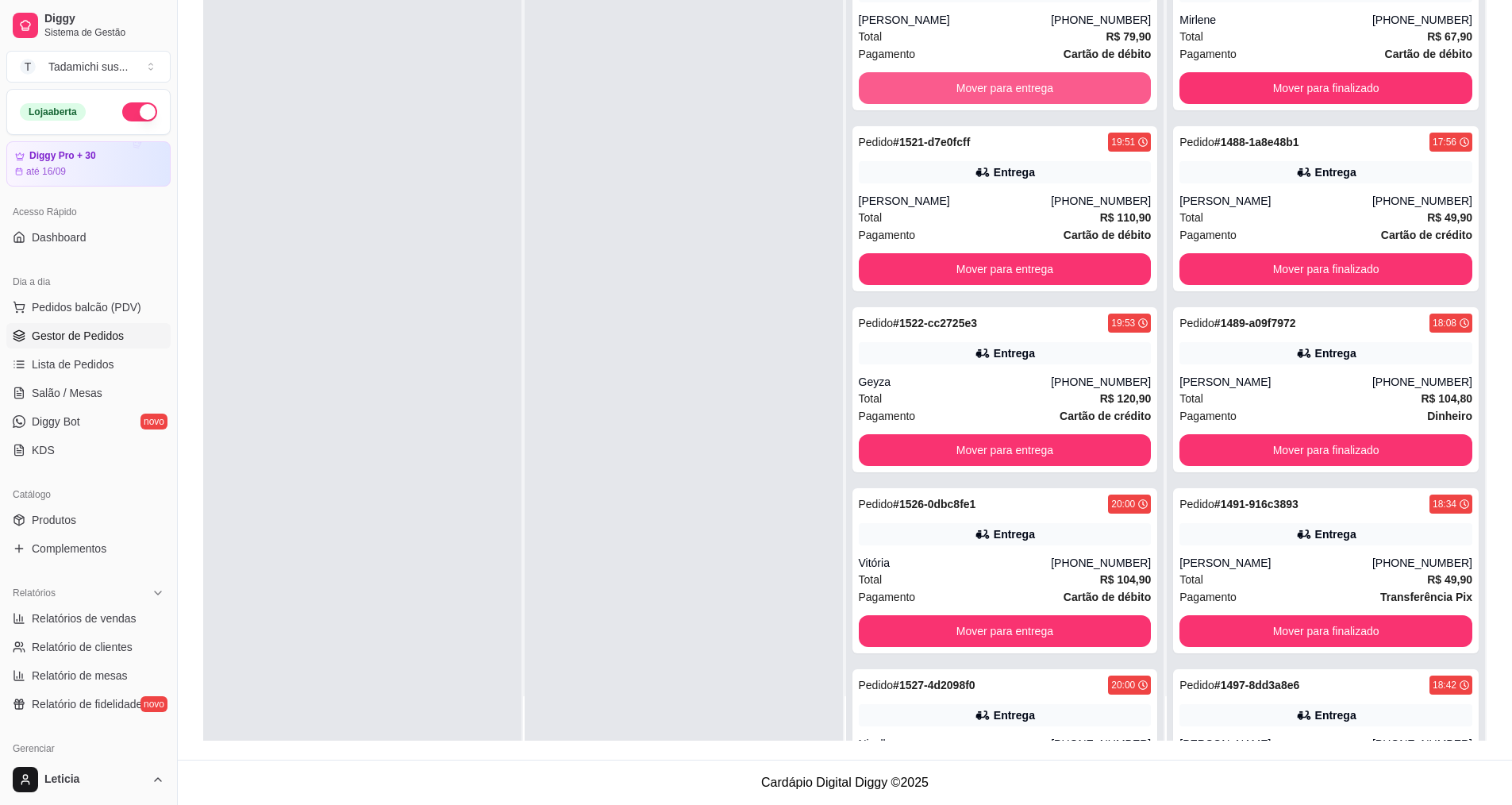
click at [962, 86] on button "Mover para entrega" at bounding box center [1005, 88] width 293 height 32
click at [962, 86] on button "Mover para entrega" at bounding box center [1005, 88] width 284 height 31
click at [962, 86] on button "Mover para entrega" at bounding box center [1005, 88] width 293 height 32
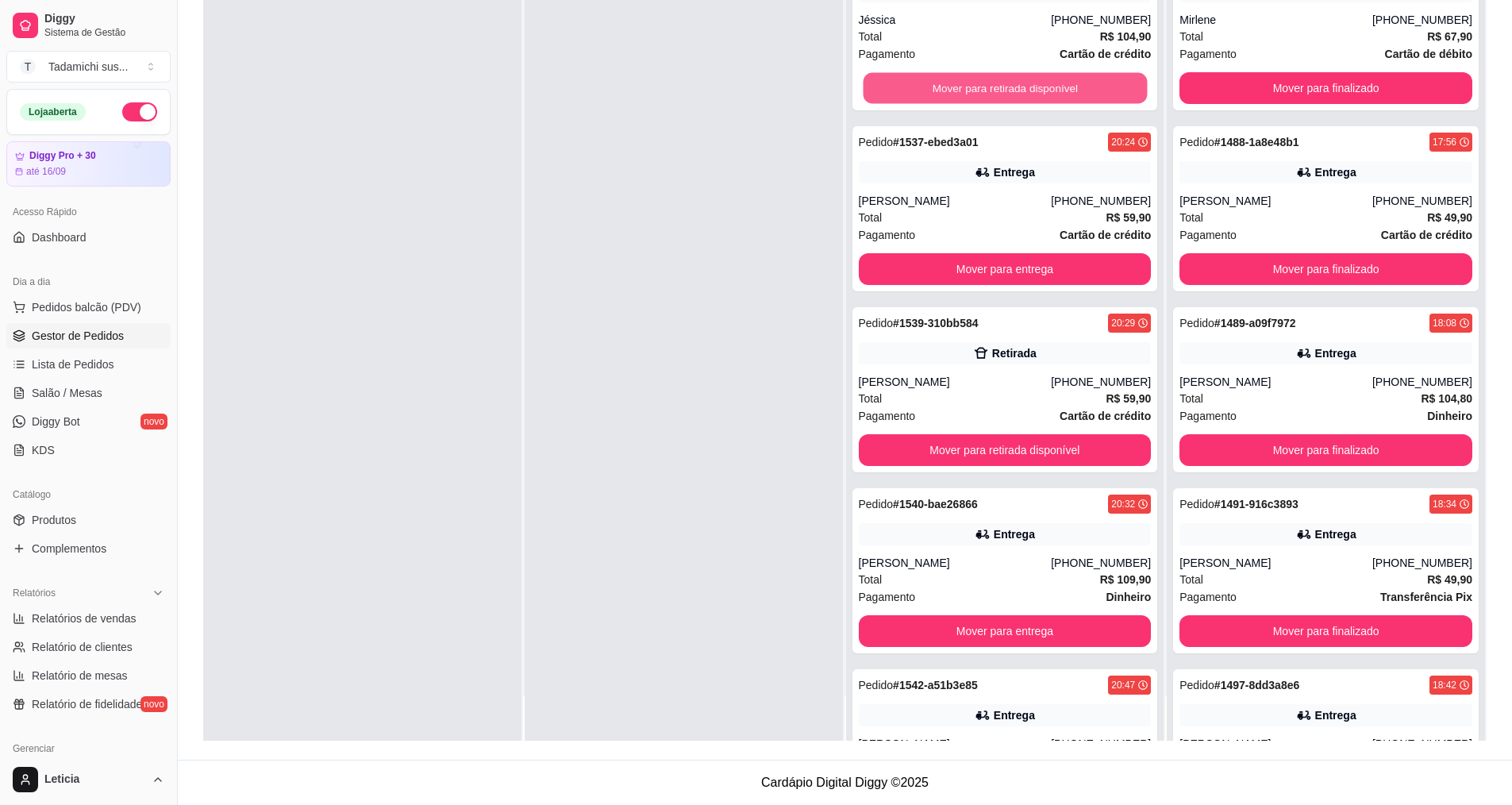
click at [962, 86] on button "Mover para retirada disponível" at bounding box center [1005, 88] width 284 height 31
click at [962, 86] on button "Mover para entrega" at bounding box center [1005, 88] width 293 height 32
click at [962, 86] on button "Mover para retirada disponível" at bounding box center [1005, 88] width 284 height 31
click at [962, 86] on button "Mover para entrega" at bounding box center [1005, 88] width 284 height 31
click at [962, 86] on button "Mover para entrega" at bounding box center [1005, 88] width 293 height 32
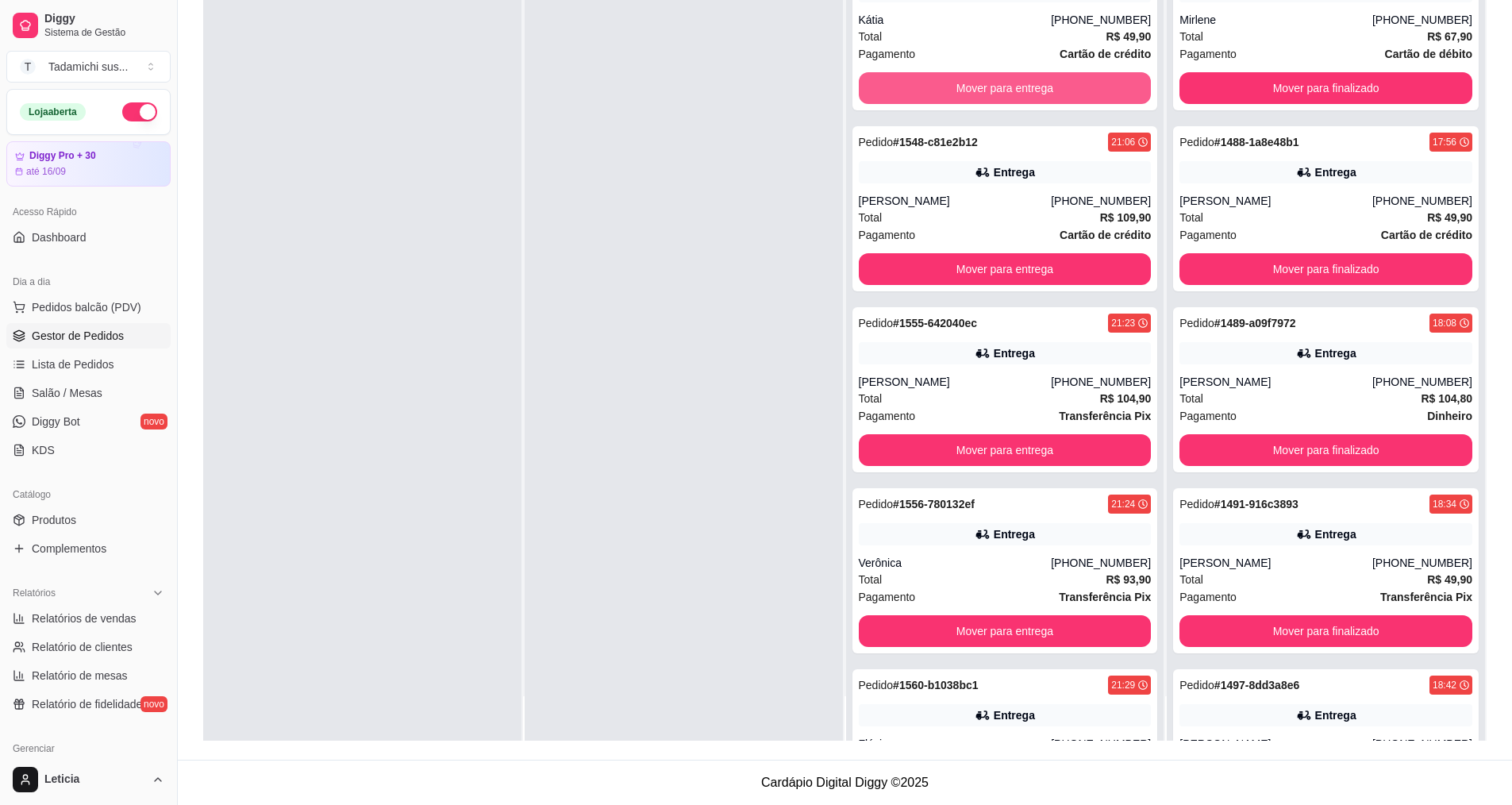
click at [962, 86] on button "Mover para entrega" at bounding box center [1005, 88] width 293 height 32
click at [962, 86] on button "Mover para entrega" at bounding box center [1005, 88] width 284 height 31
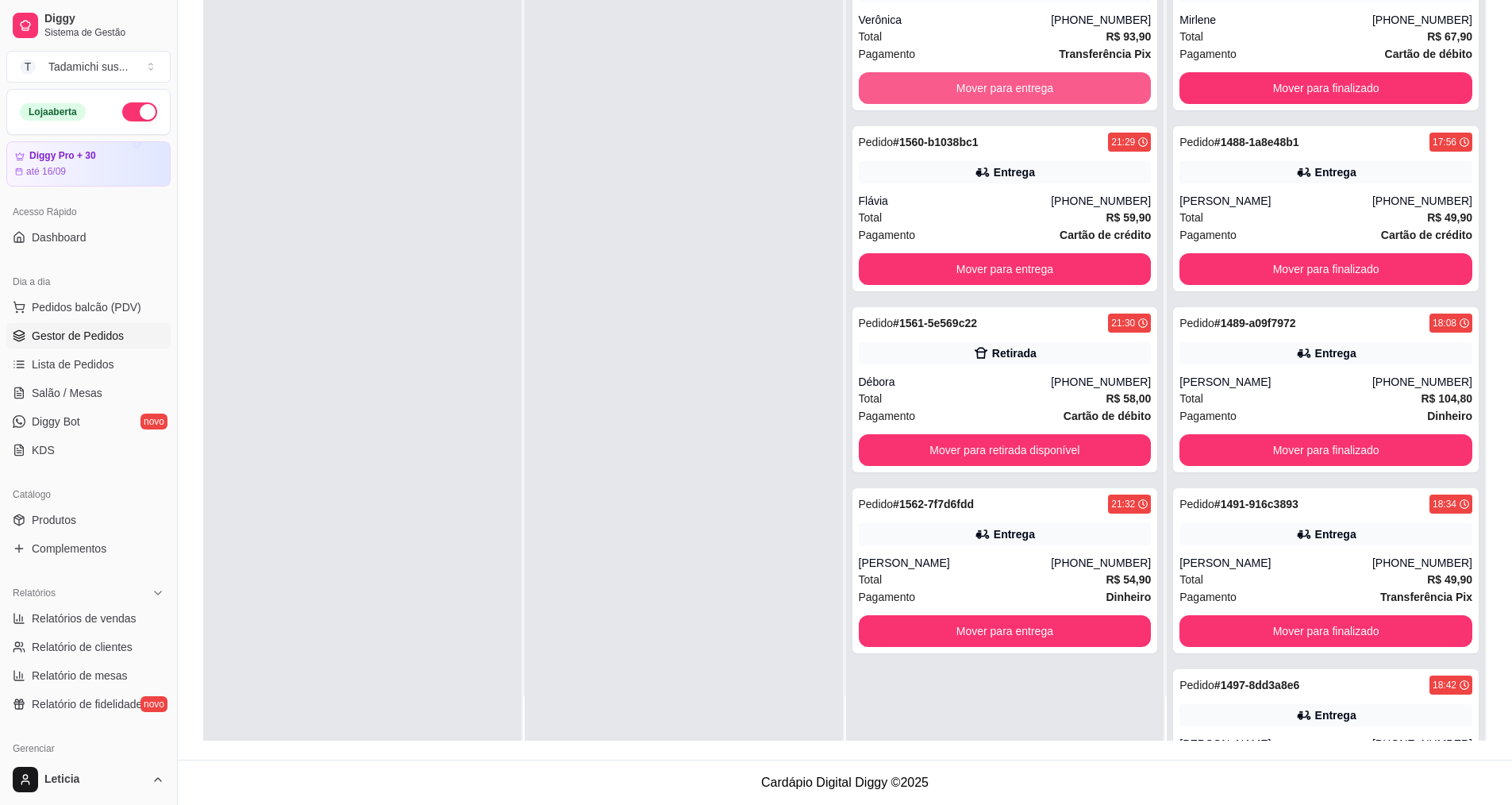
click at [962, 86] on button "Mover para entrega" at bounding box center [1005, 88] width 293 height 32
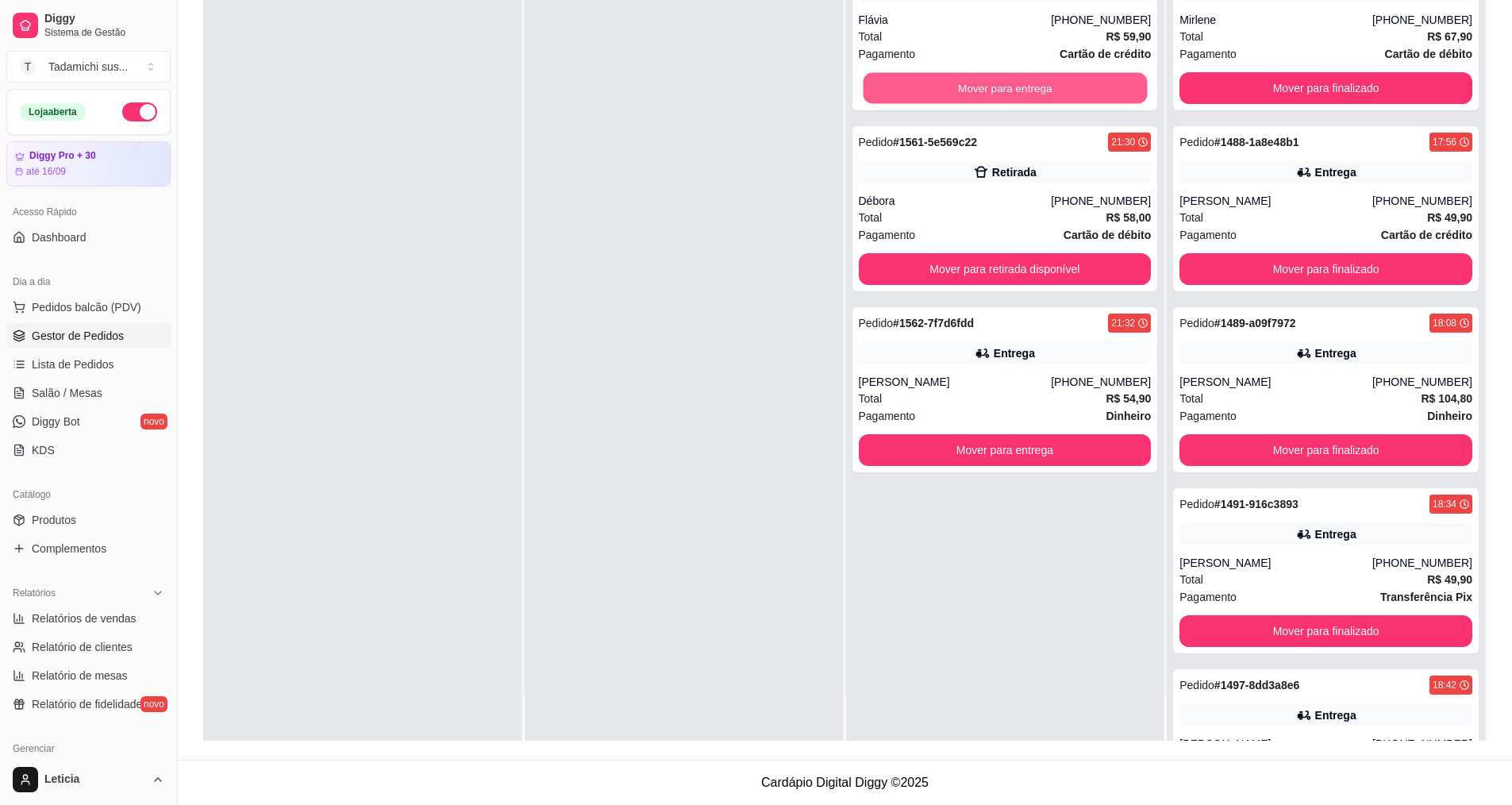
click at [962, 86] on button "Mover para entrega" at bounding box center [1005, 88] width 284 height 31
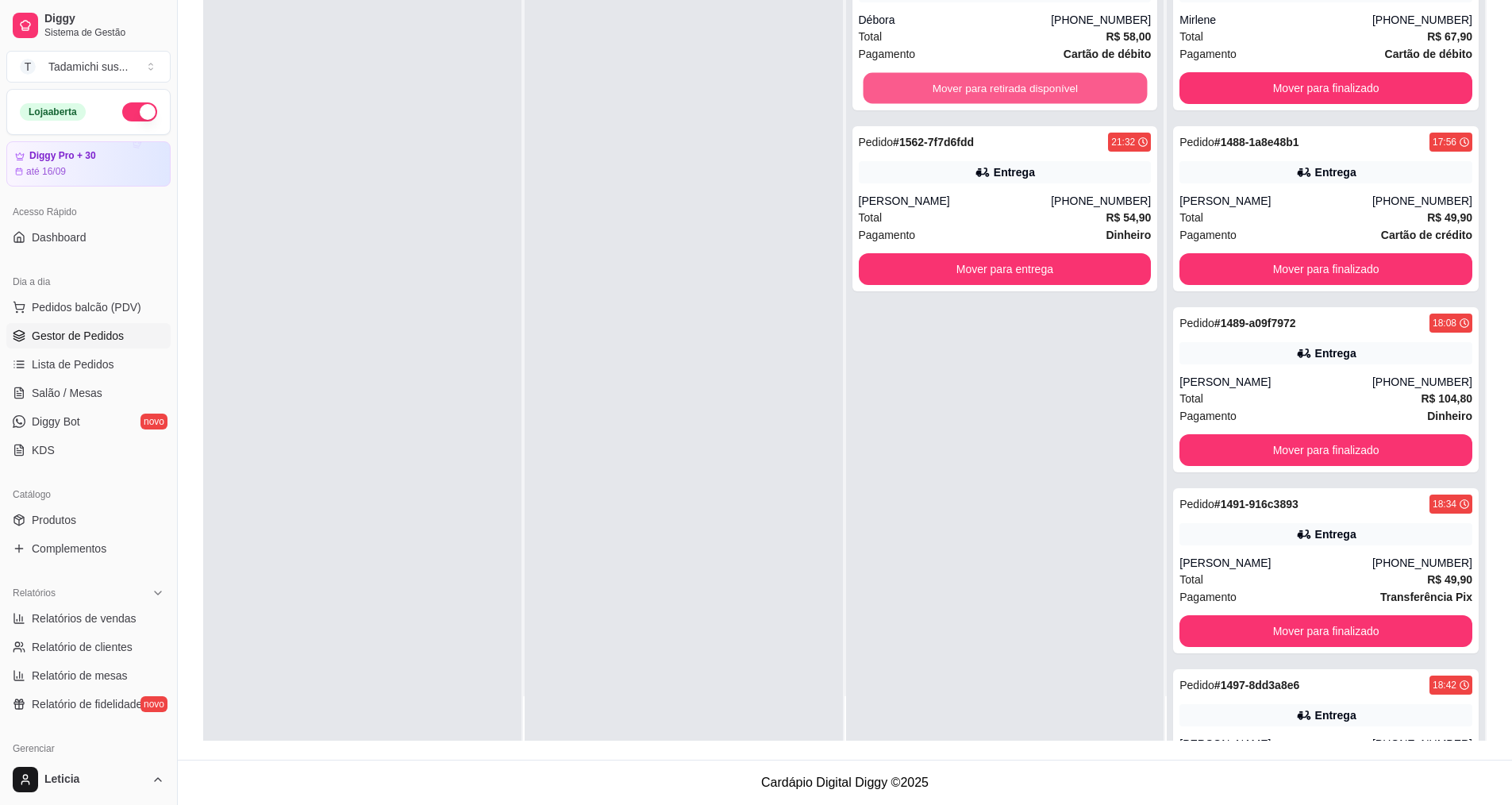
click at [962, 86] on button "Mover para retirada disponível" at bounding box center [1005, 88] width 284 height 31
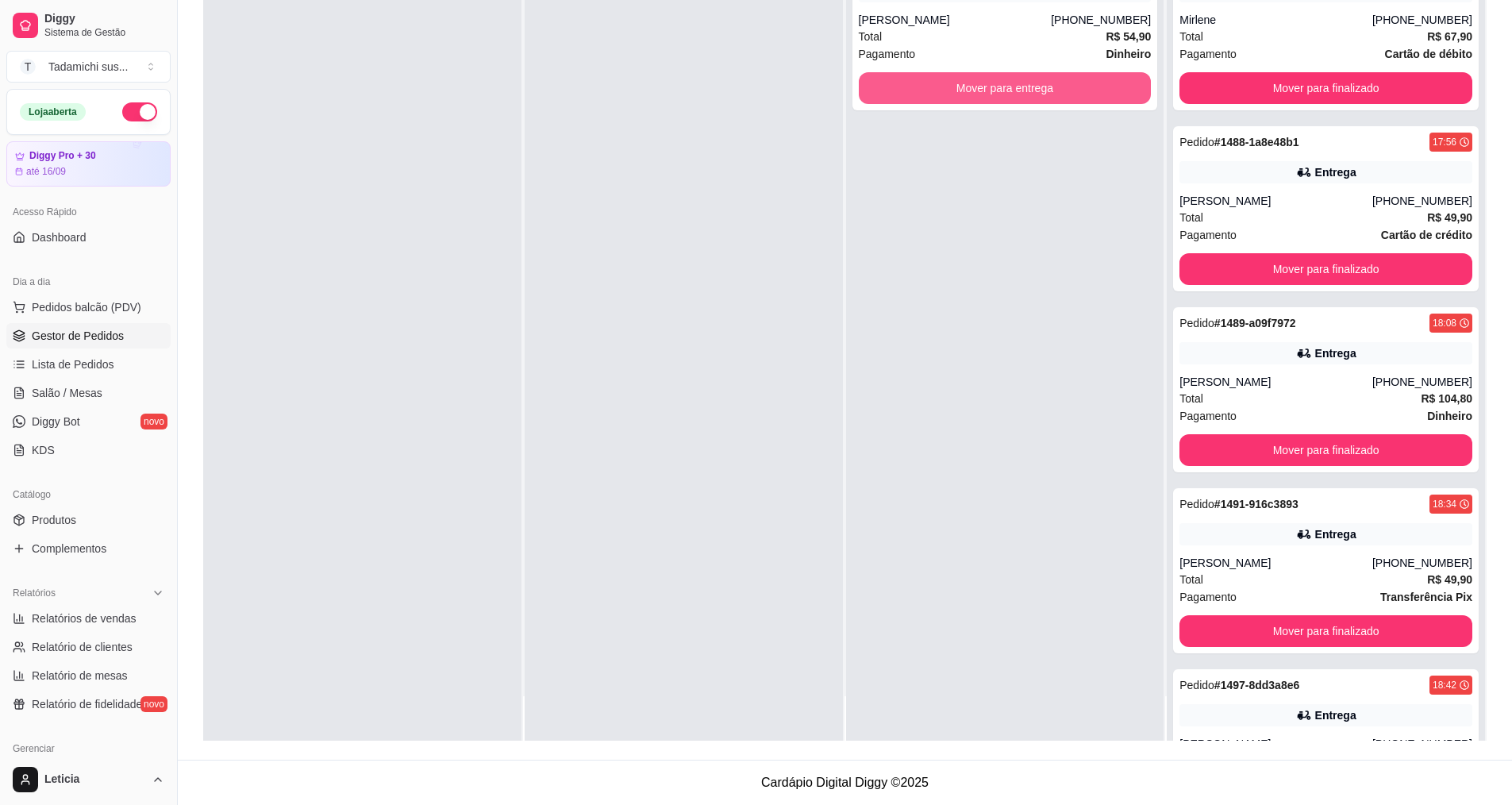
click at [962, 86] on button "Mover para entrega" at bounding box center [1005, 88] width 293 height 32
